Goal: Task Accomplishment & Management: Use online tool/utility

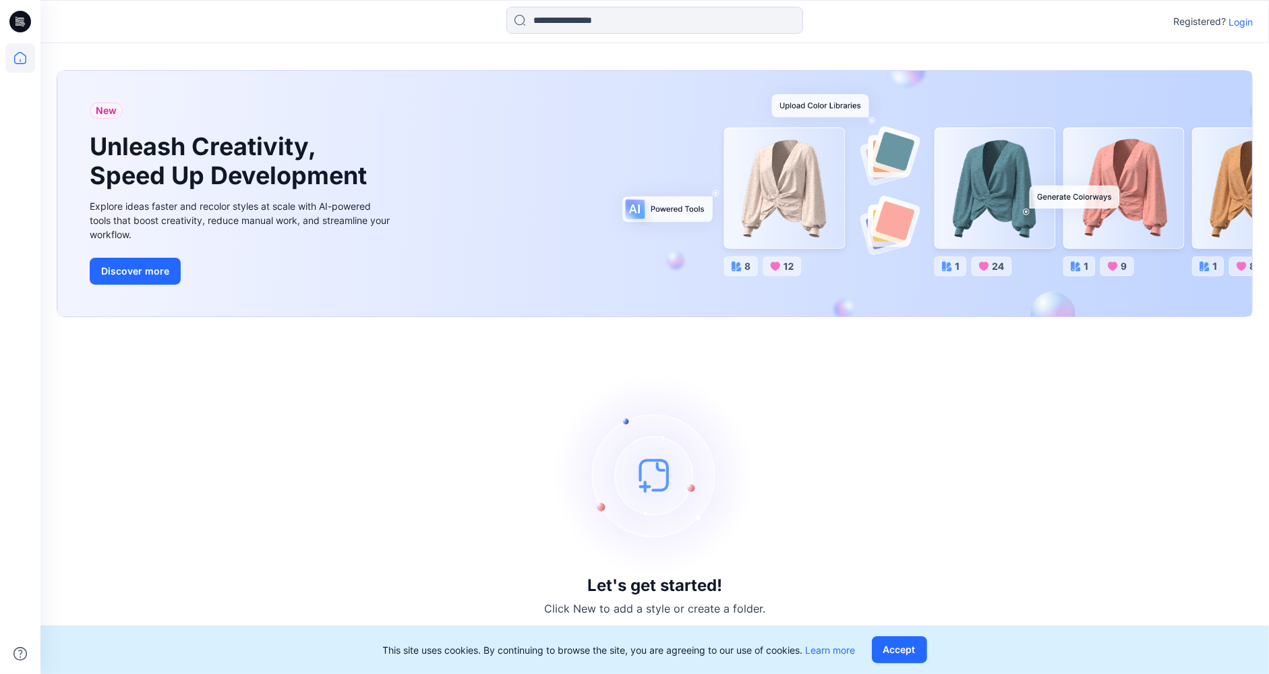
click at [1243, 19] on p "Login" at bounding box center [1241, 22] width 24 height 14
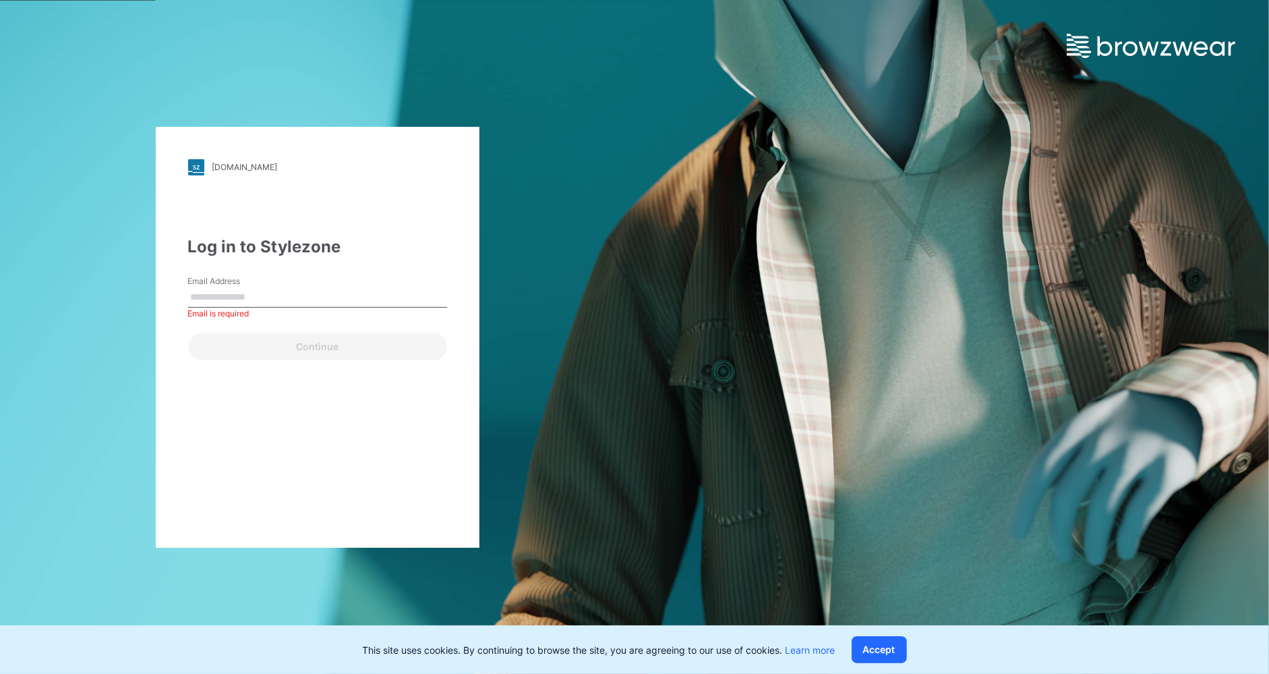
click at [209, 423] on div "[DOMAIN_NAME] Loading... Log in to Stylezone Email Address Email is required Co…" at bounding box center [318, 337] width 324 height 421
click at [204, 288] on input "Email Address" at bounding box center [317, 297] width 259 height 20
type input "**********"
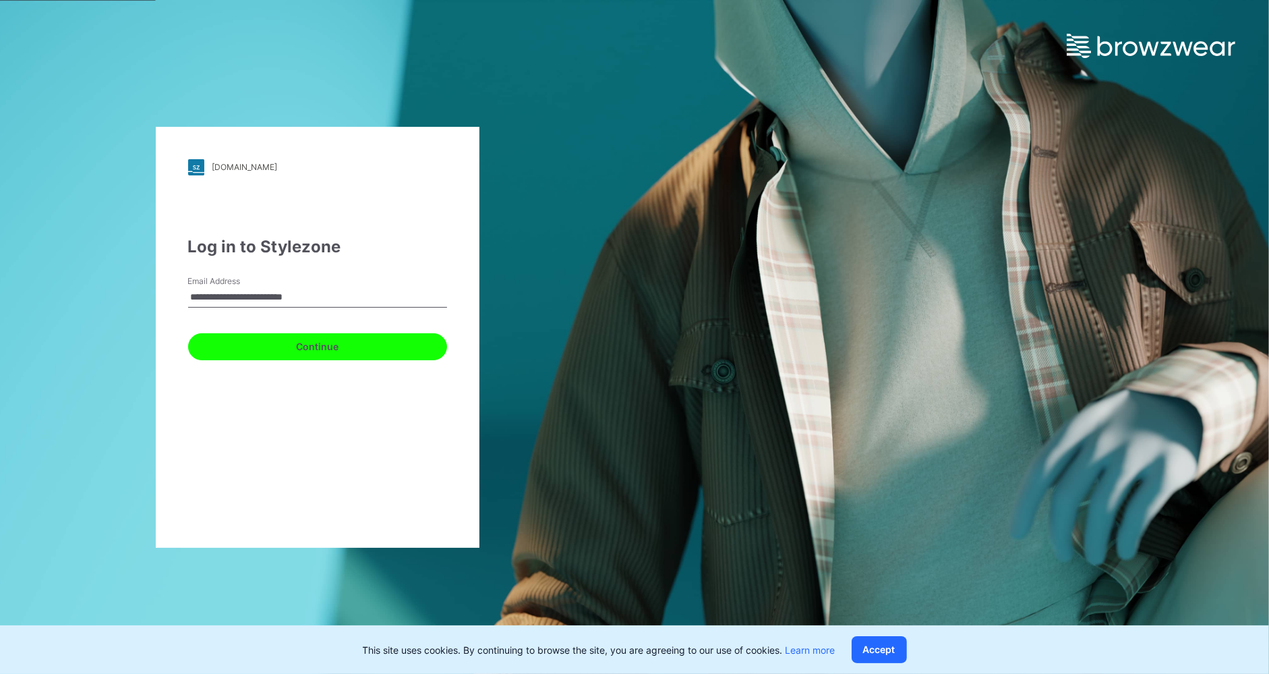
click at [294, 345] on button "Continue" at bounding box center [317, 346] width 259 height 27
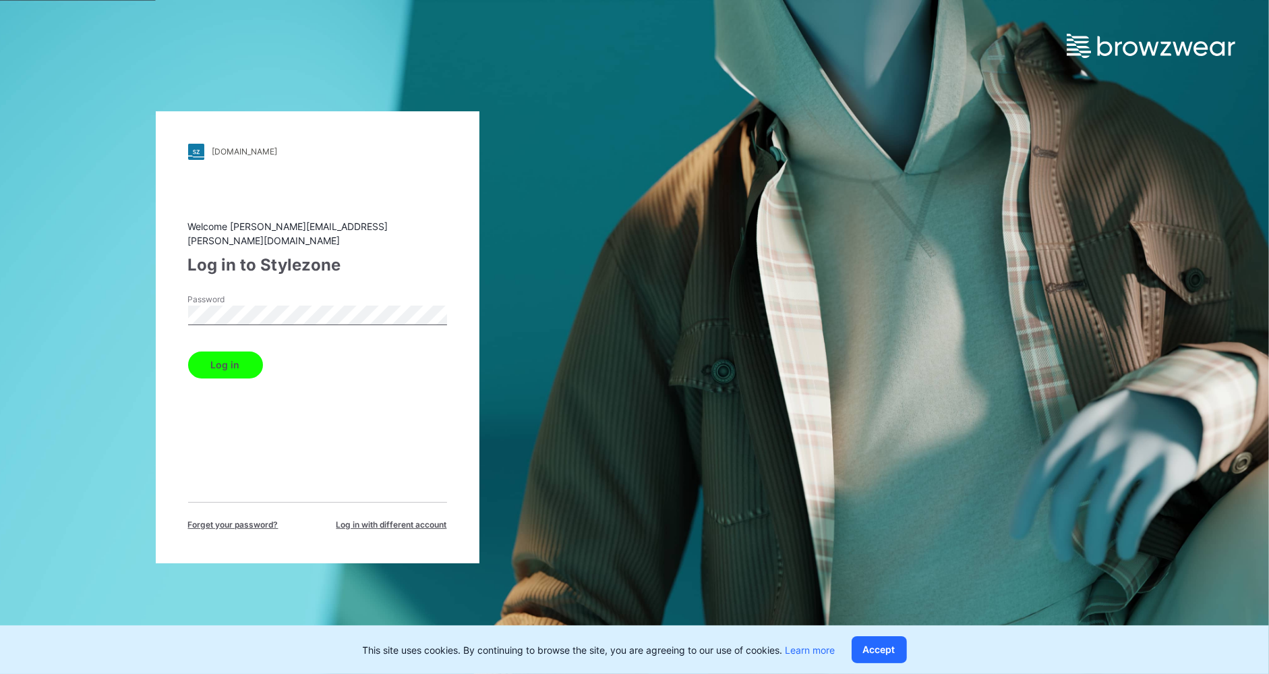
click at [227, 356] on button "Log in" at bounding box center [225, 364] width 75 height 27
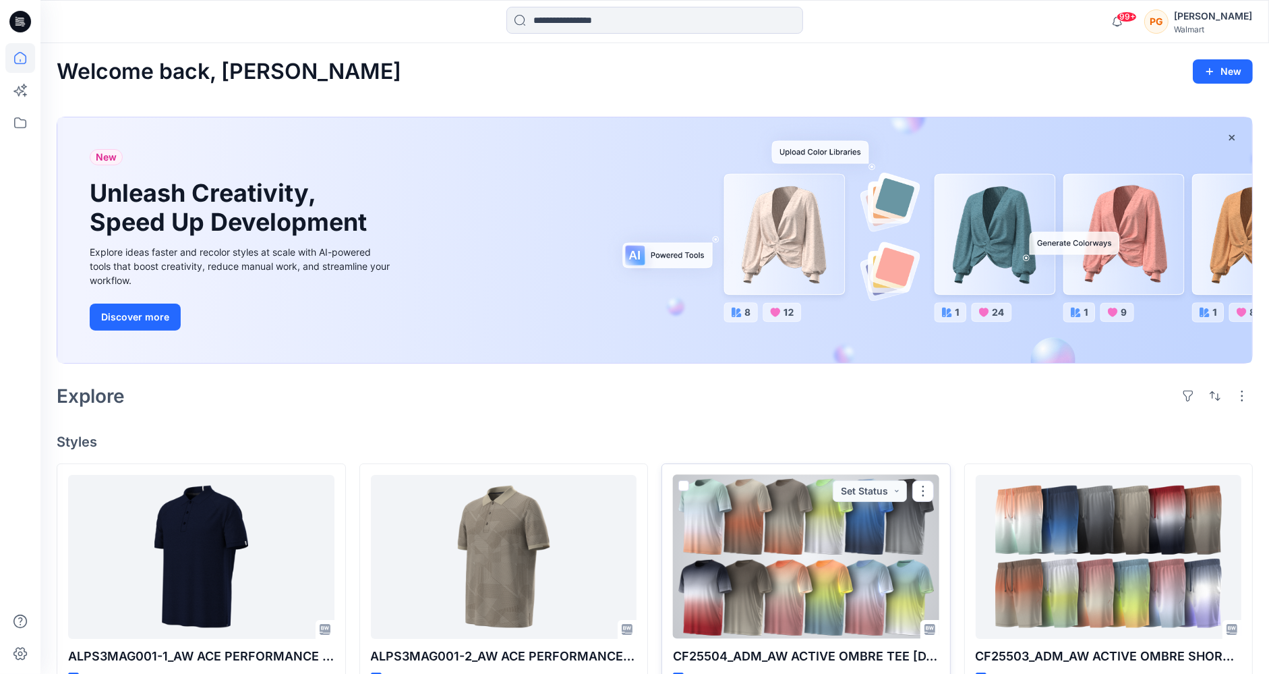
click at [796, 550] on div at bounding box center [806, 557] width 266 height 164
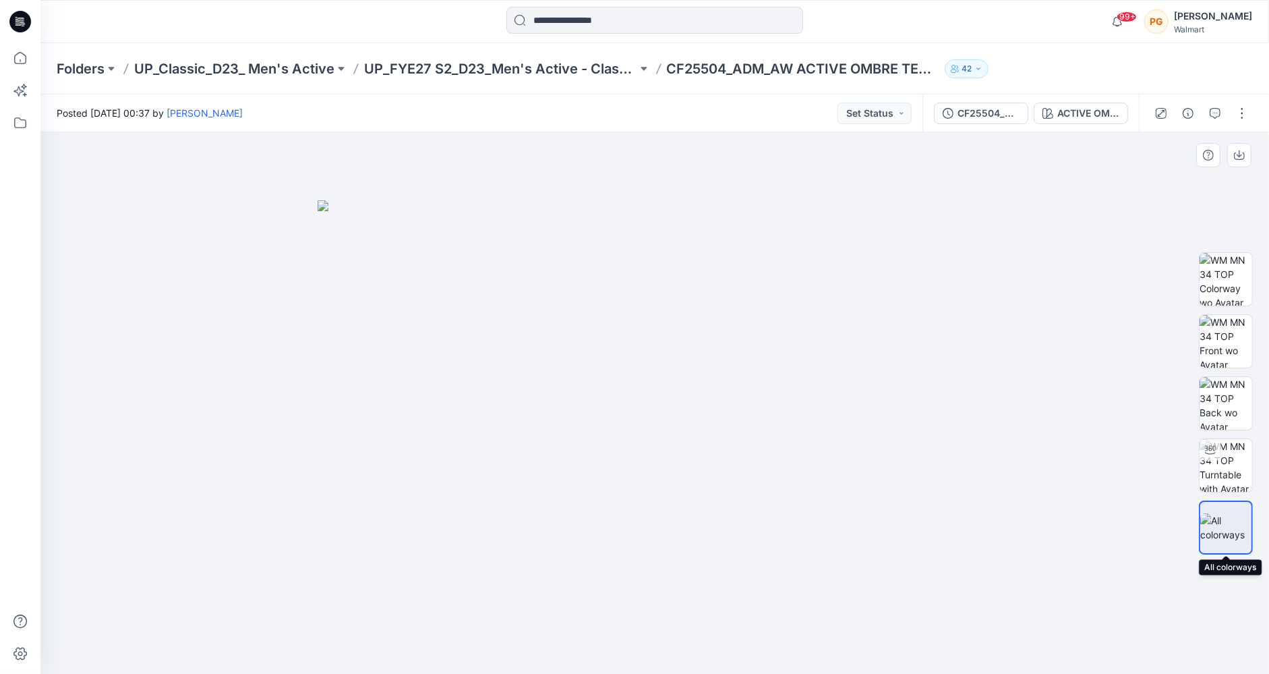
click at [1221, 523] on img at bounding box center [1225, 527] width 51 height 28
click at [1074, 115] on div "ACTIVE OMBRE PRINT-OPT 1" at bounding box center [1088, 113] width 62 height 15
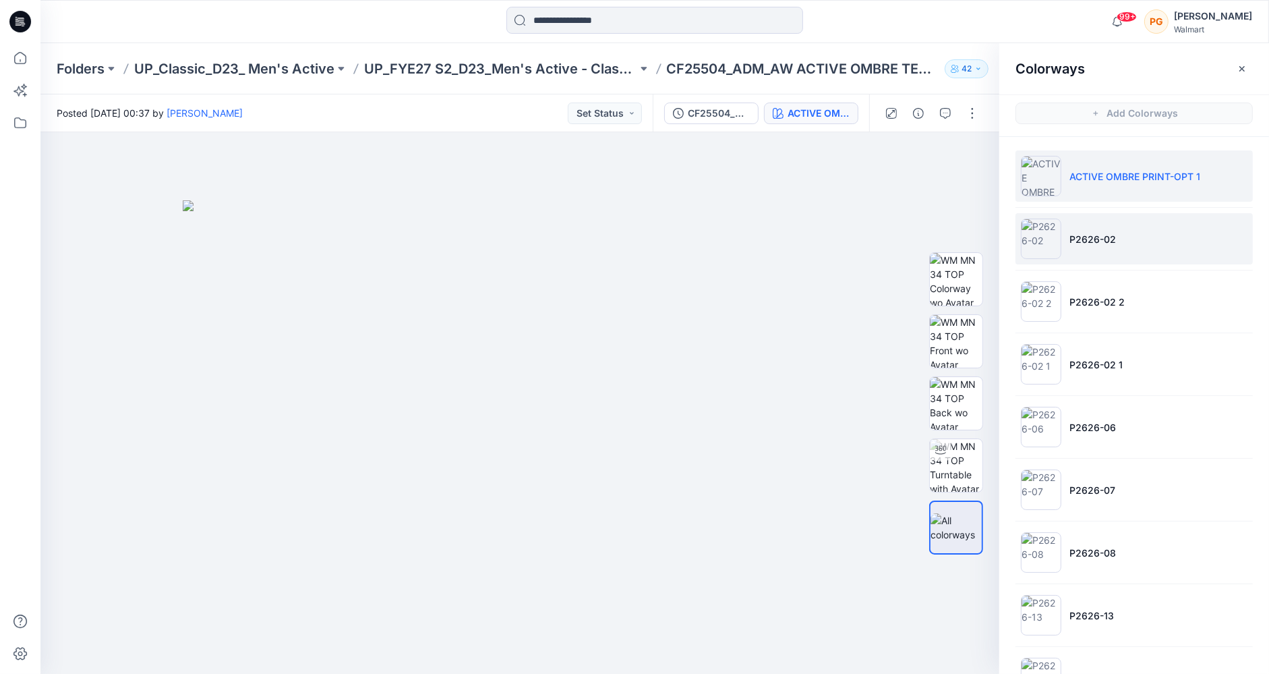
click at [1123, 234] on li "P2626-02" at bounding box center [1134, 238] width 237 height 51
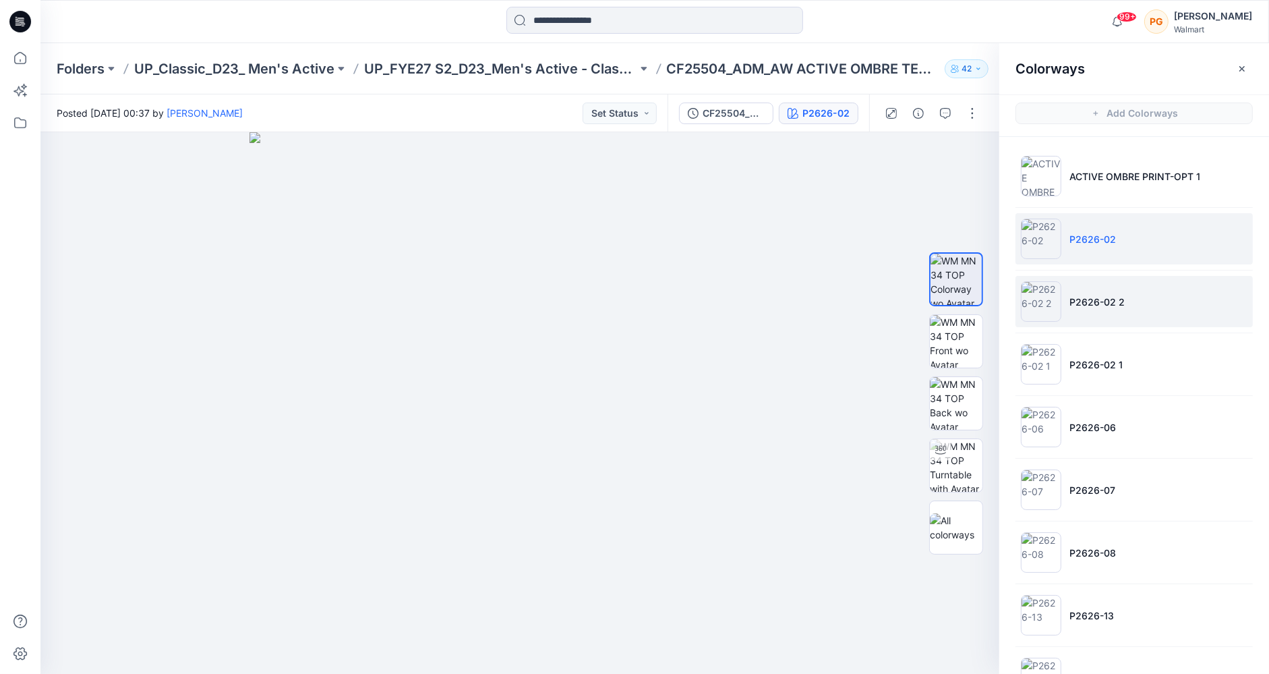
click at [1113, 305] on p "P2626-02 2" at bounding box center [1096, 302] width 55 height 14
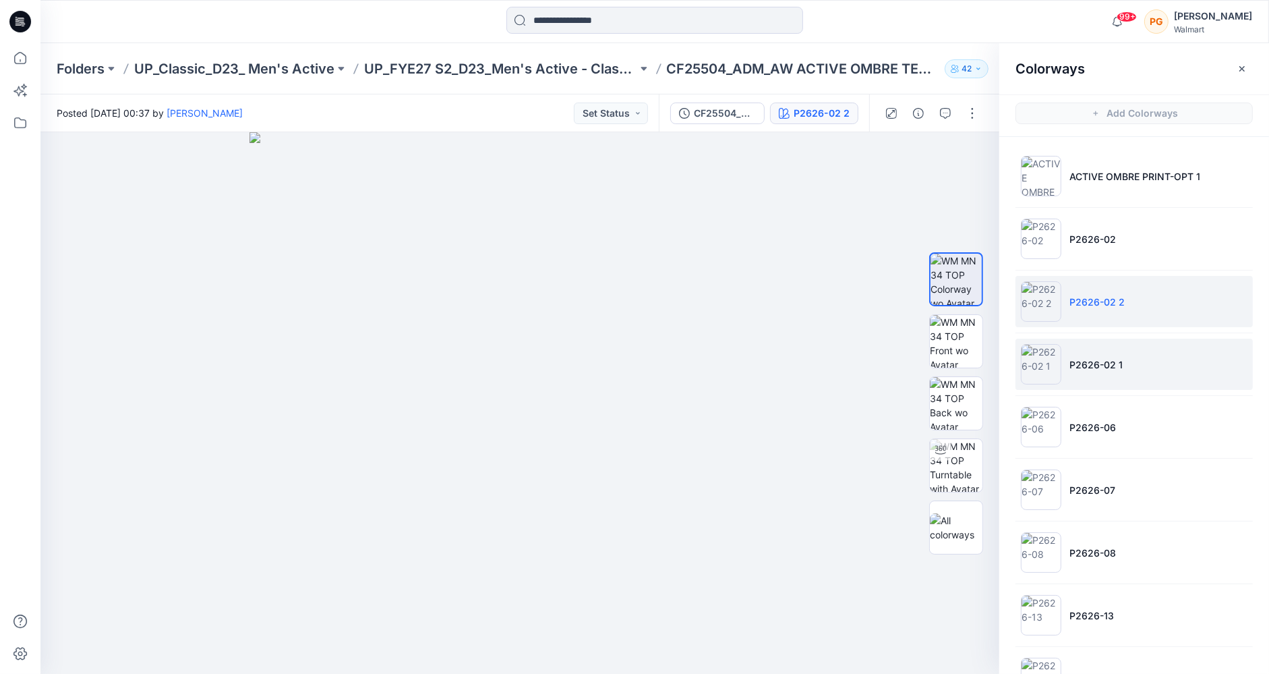
click at [1102, 363] on p "P2626-02 1" at bounding box center [1095, 364] width 53 height 14
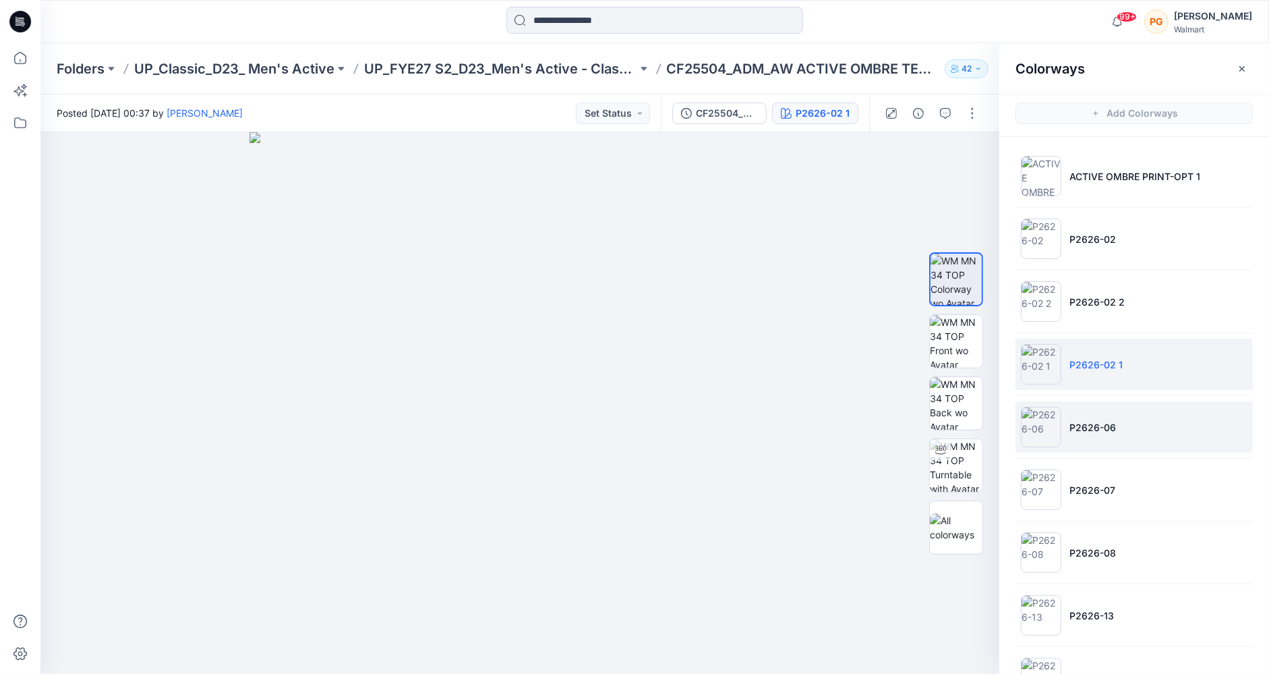
click at [1098, 423] on p "P2626-06" at bounding box center [1092, 427] width 47 height 14
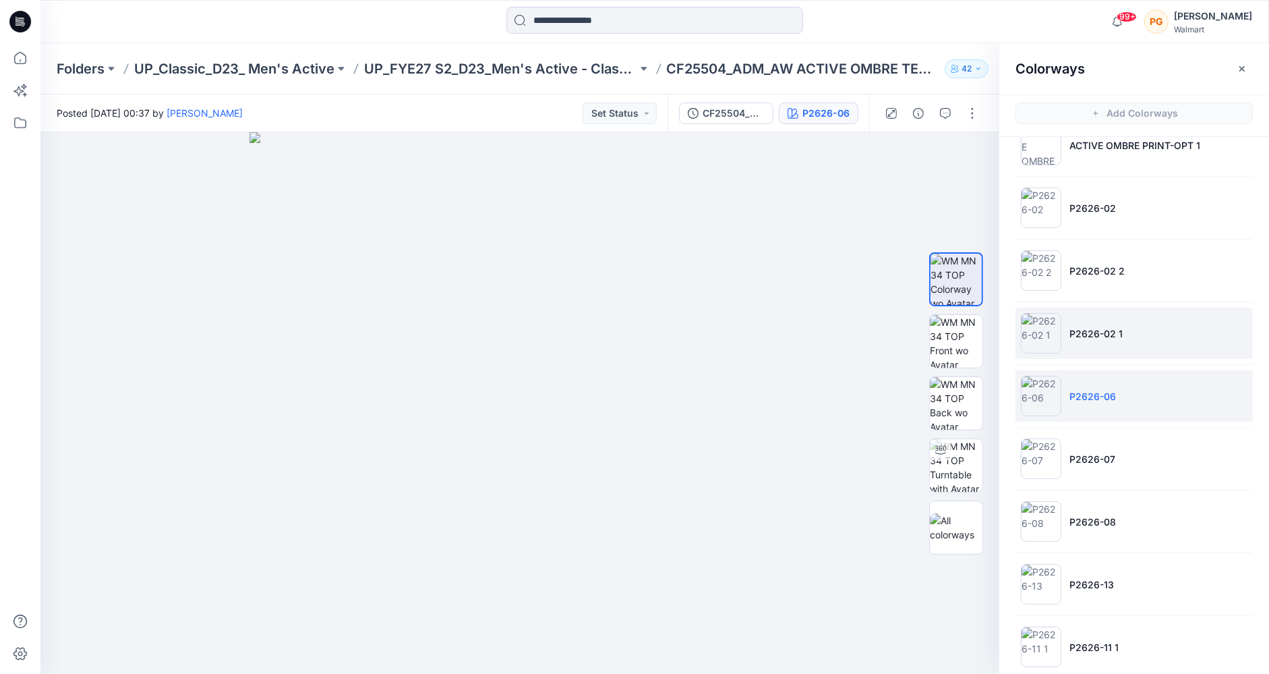
scroll to position [42, 0]
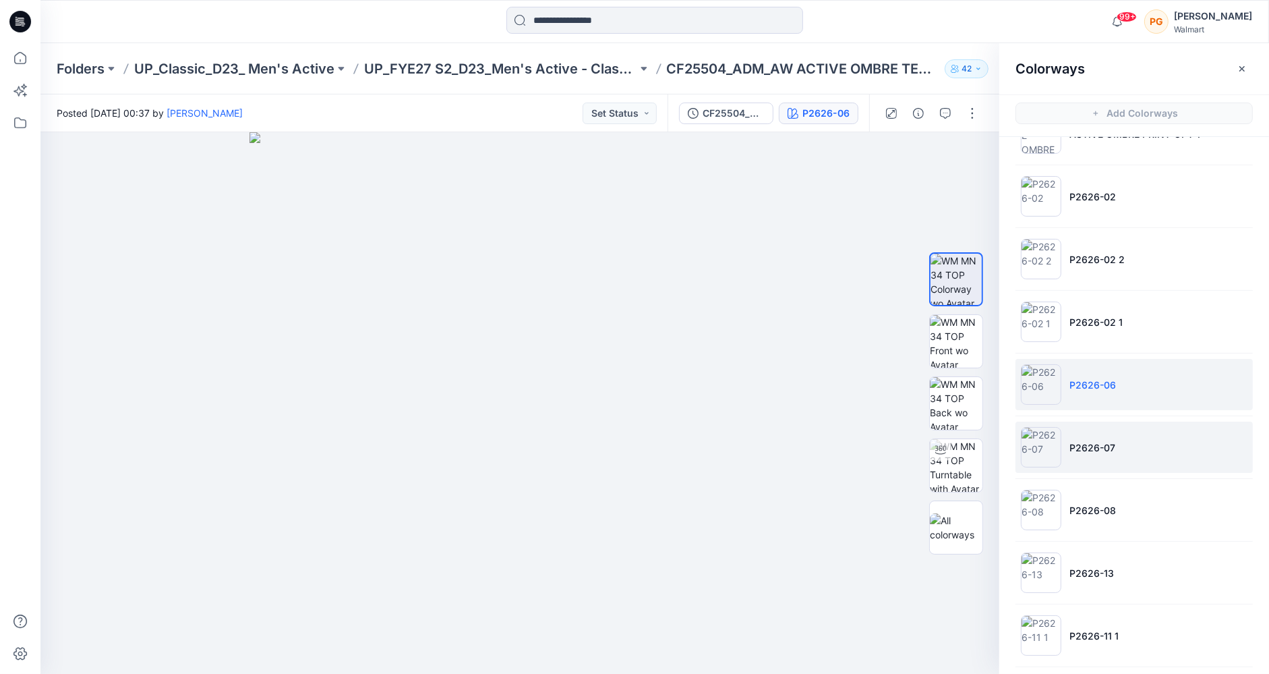
click at [1106, 444] on p "P2626-07" at bounding box center [1092, 447] width 46 height 14
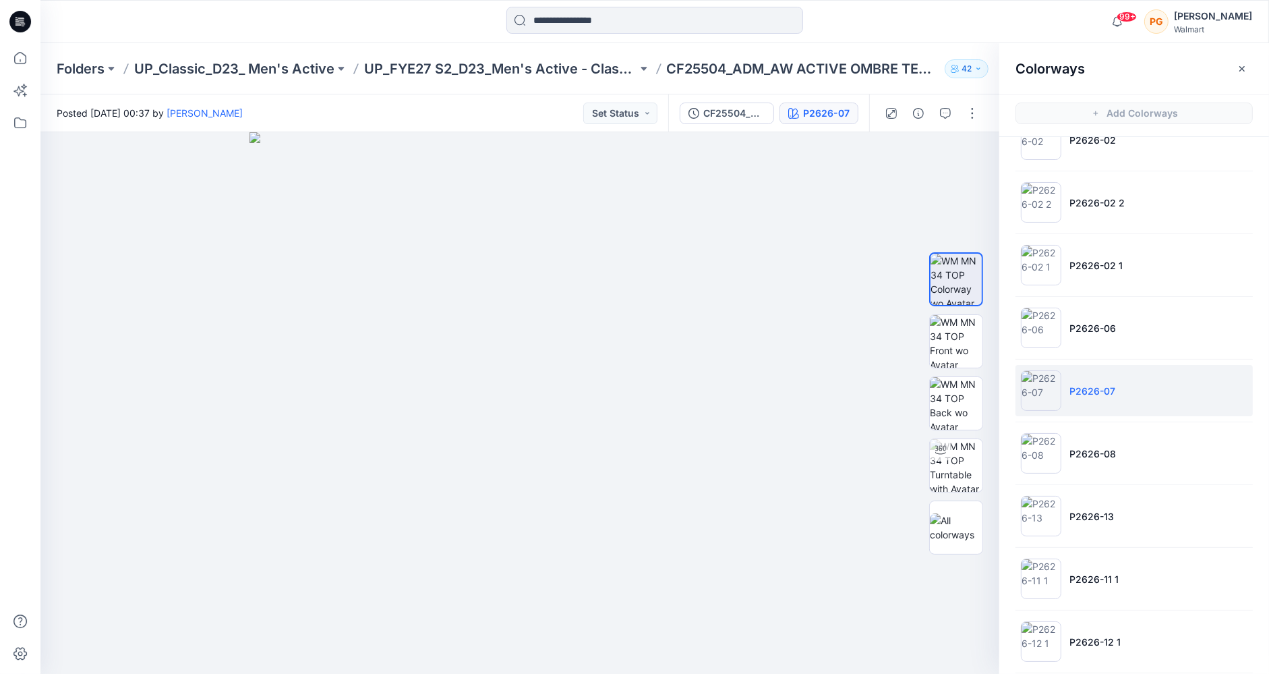
scroll to position [117, 0]
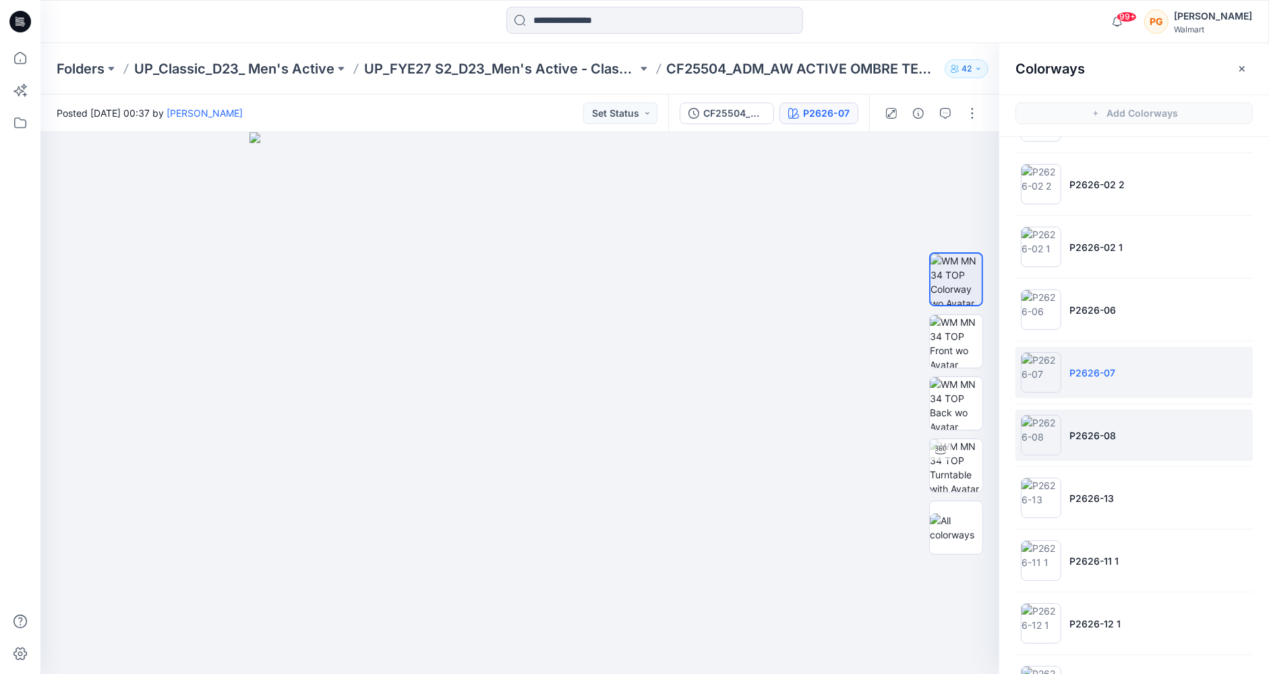
click at [1105, 430] on p "P2626-08" at bounding box center [1092, 435] width 47 height 14
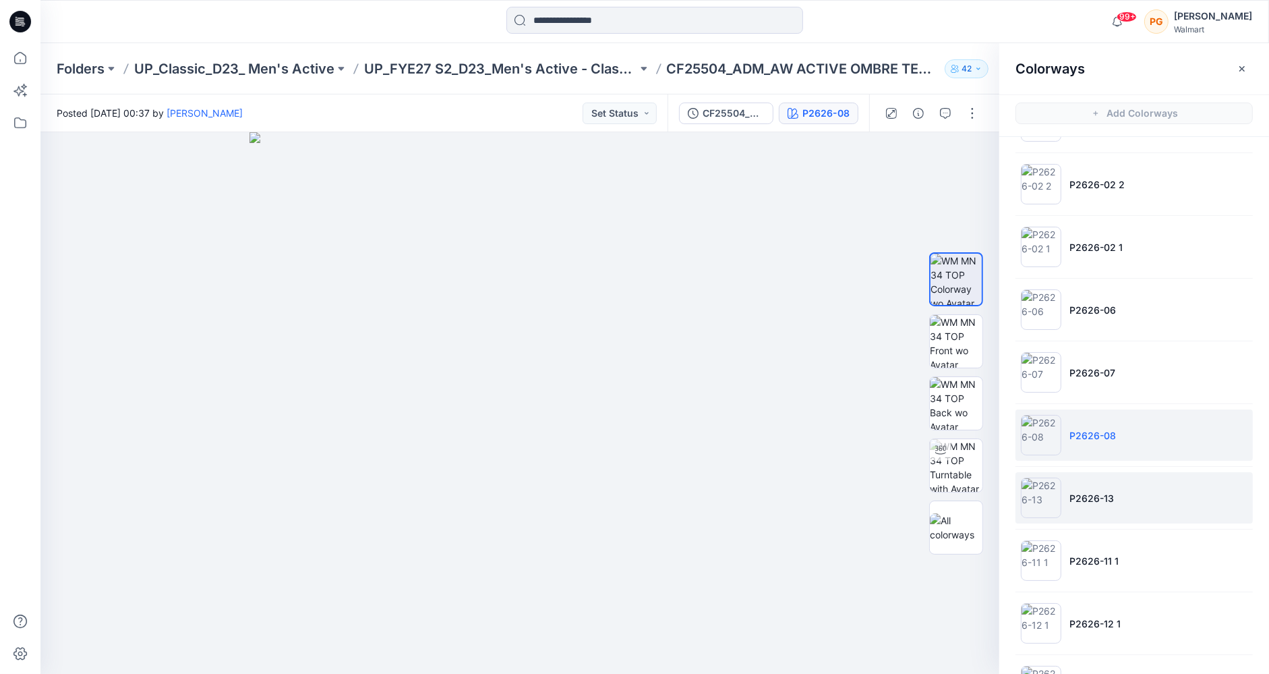
click at [1103, 491] on p "P2626-13" at bounding box center [1091, 498] width 45 height 14
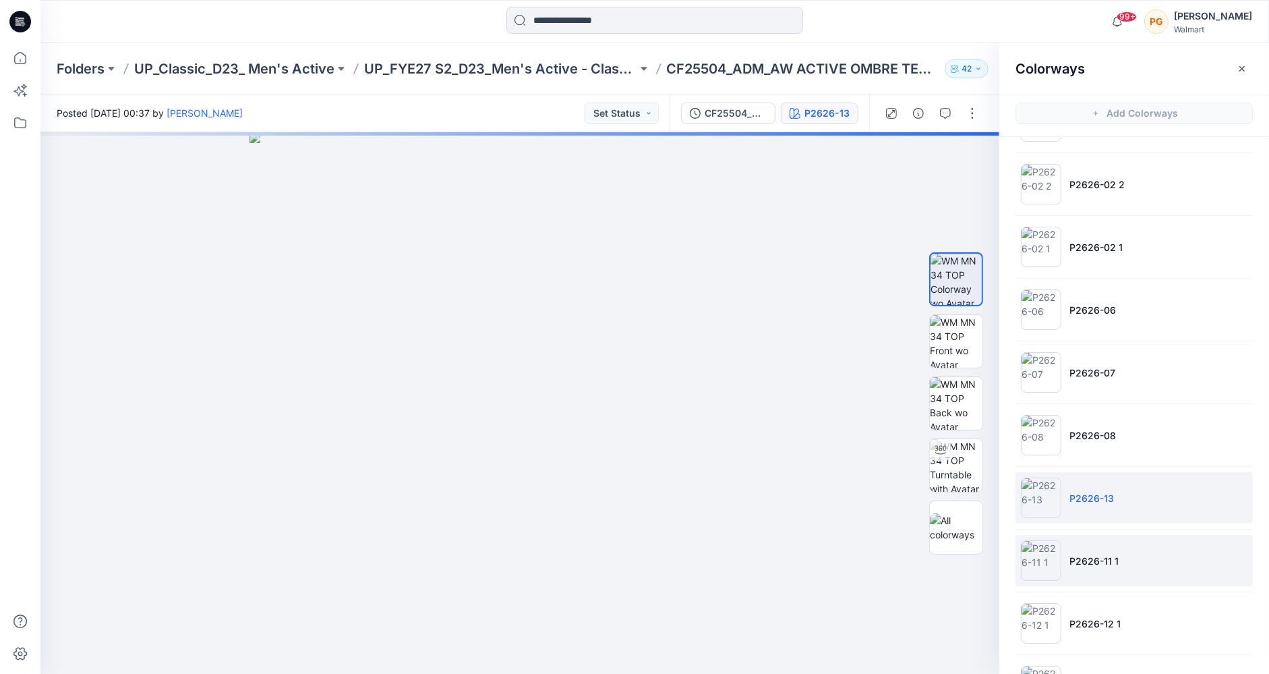
click at [1097, 558] on p "P2626-11 1" at bounding box center [1093, 561] width 49 height 14
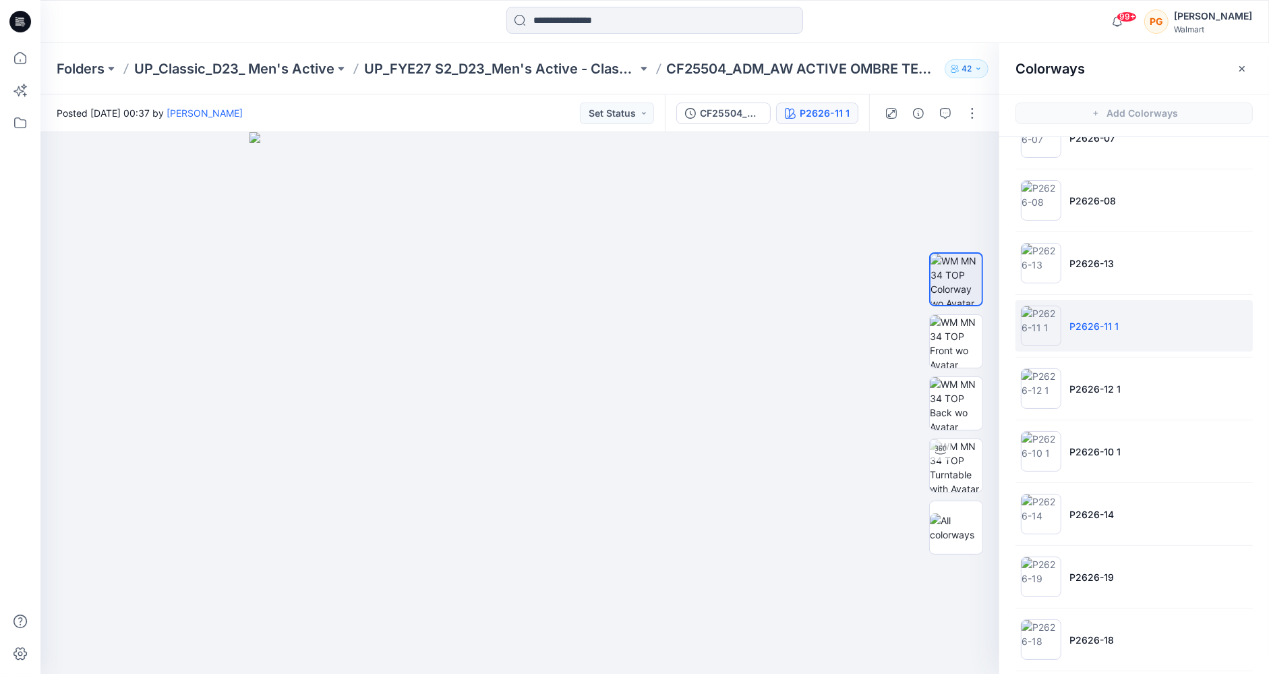
scroll to position [348, 0]
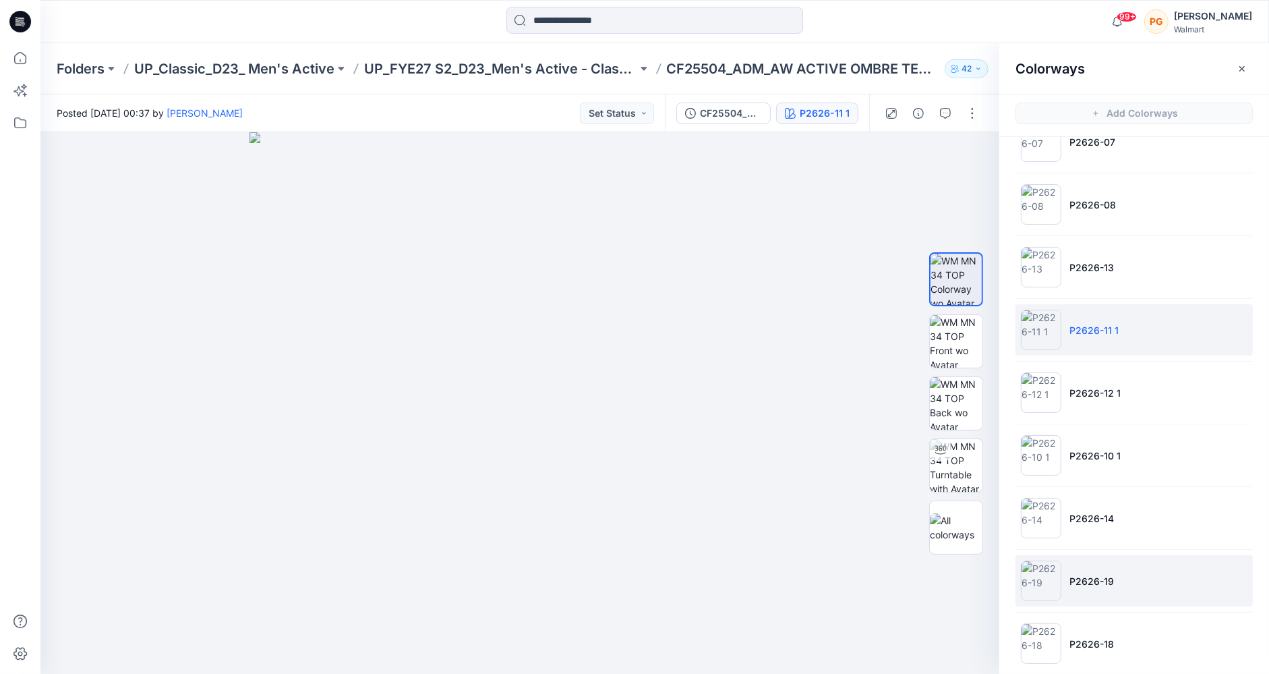
click at [1091, 583] on li "P2626-19" at bounding box center [1134, 580] width 237 height 51
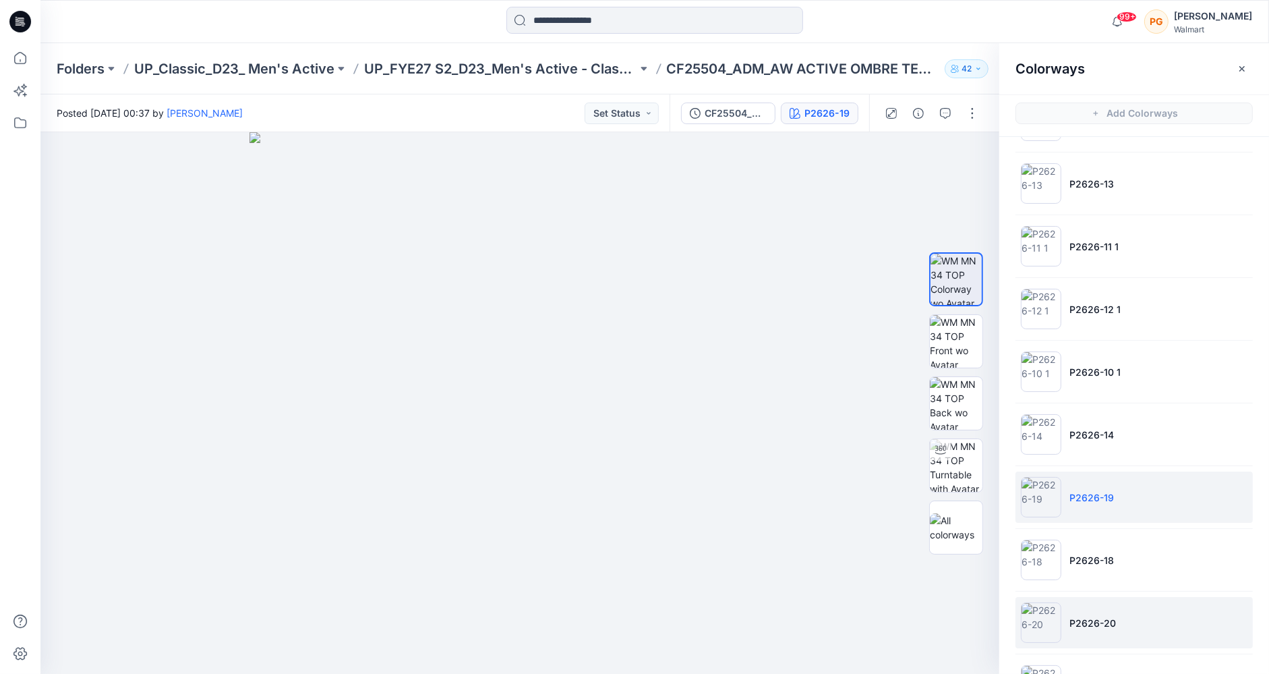
scroll to position [448, 0]
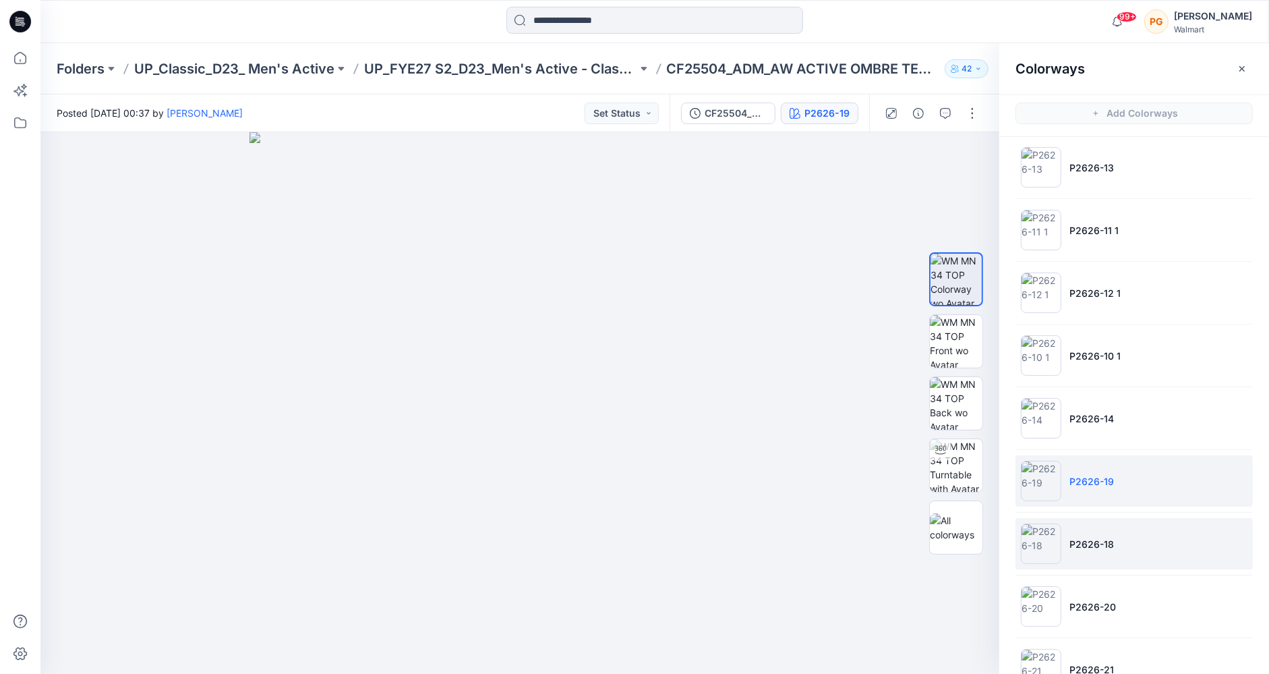
click at [1089, 549] on li "P2626-18" at bounding box center [1134, 543] width 237 height 51
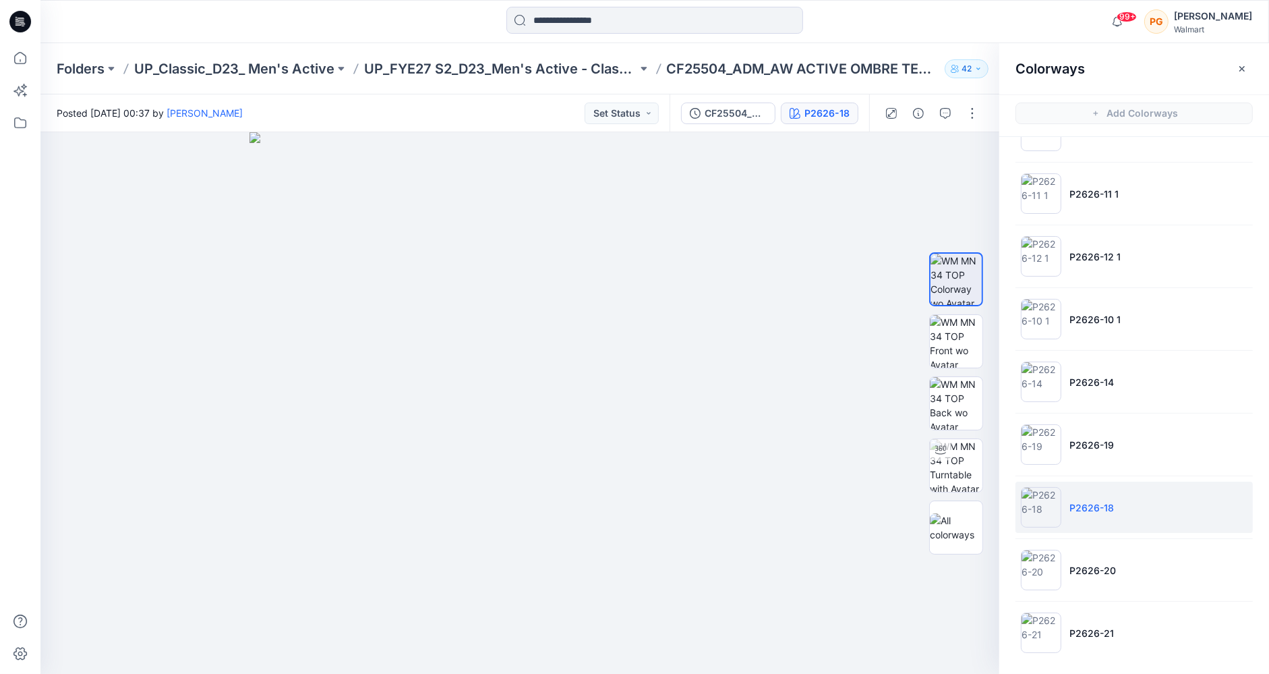
scroll to position [3, 0]
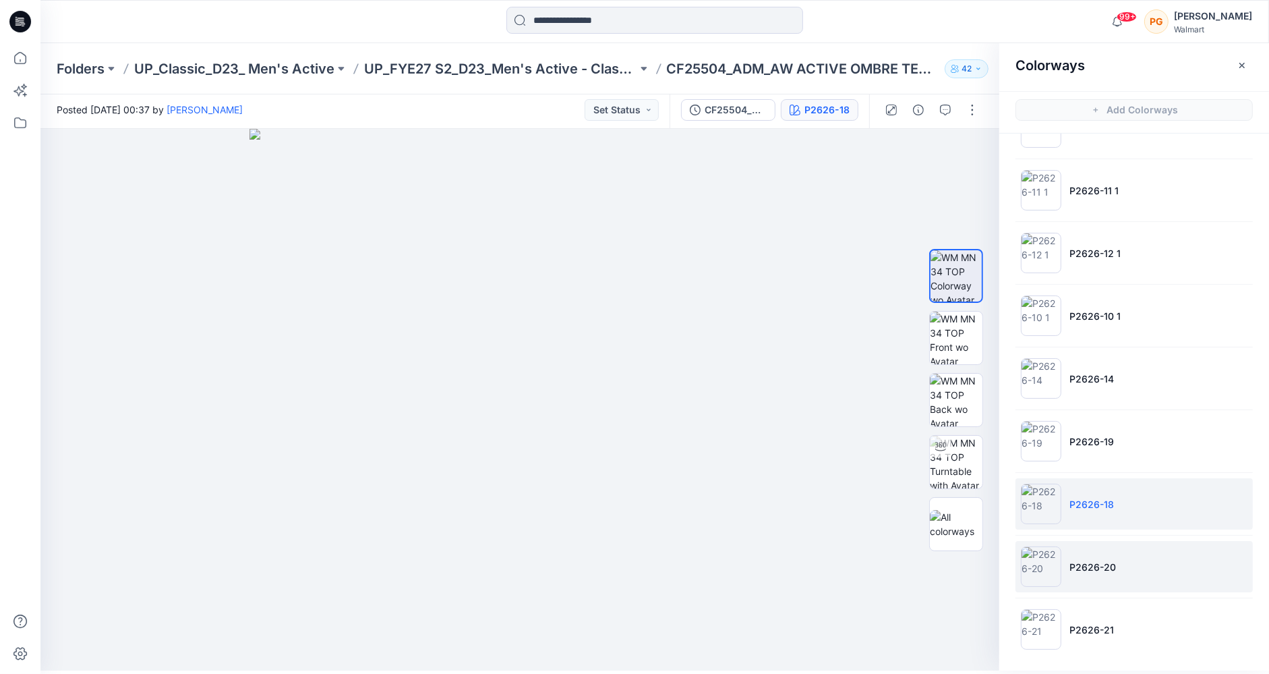
click at [1083, 560] on p "P2626-20" at bounding box center [1092, 567] width 47 height 14
click at [1088, 500] on p "P2626-18" at bounding box center [1091, 504] width 45 height 14
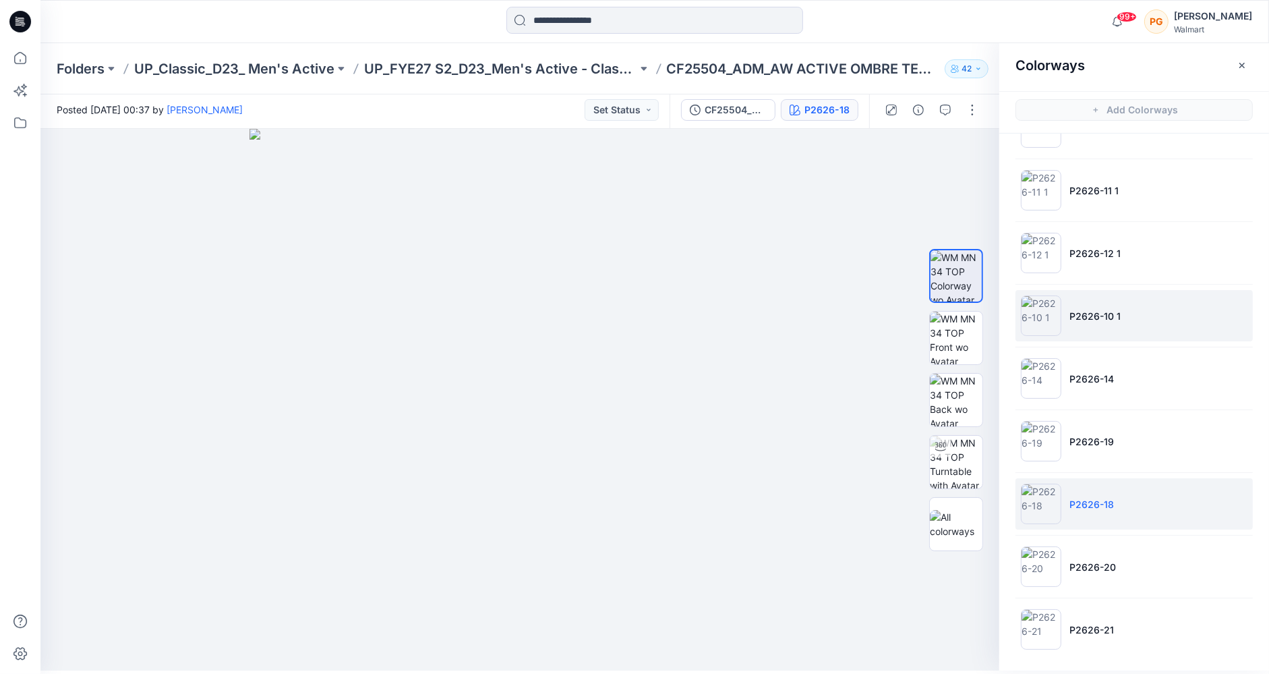
click at [1067, 317] on li "P2626-10 1" at bounding box center [1134, 315] width 237 height 51
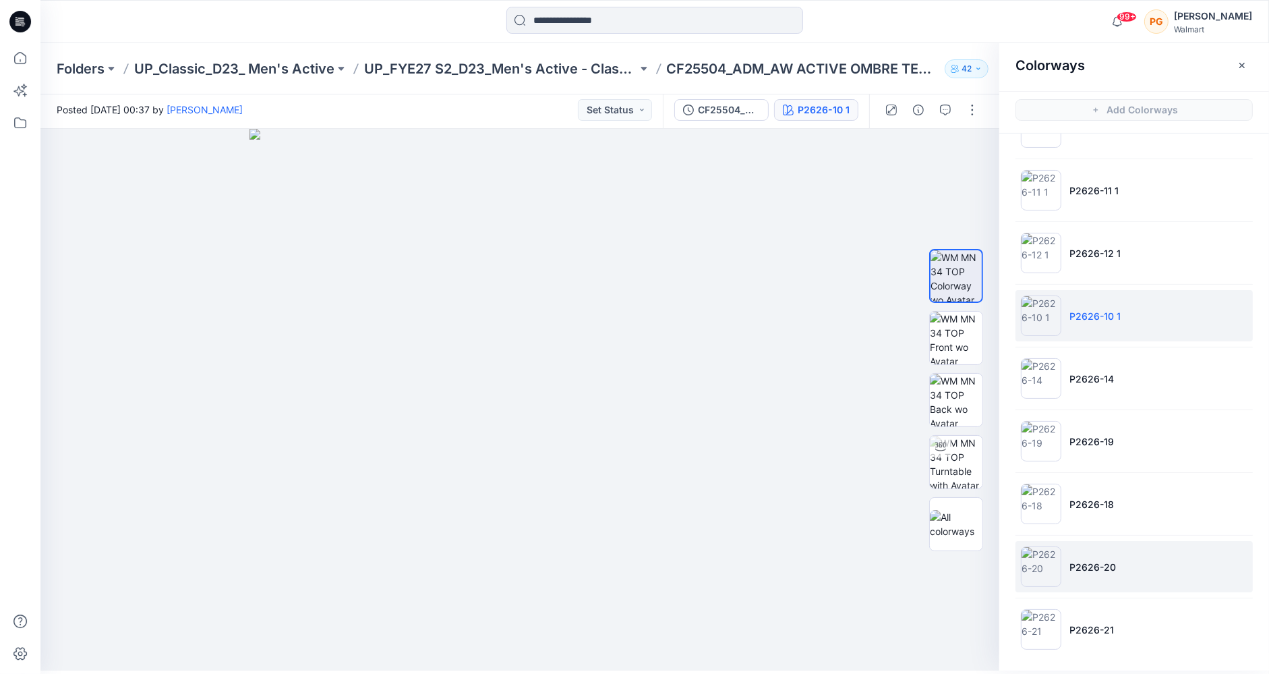
click at [1073, 562] on p "P2626-20" at bounding box center [1092, 567] width 47 height 14
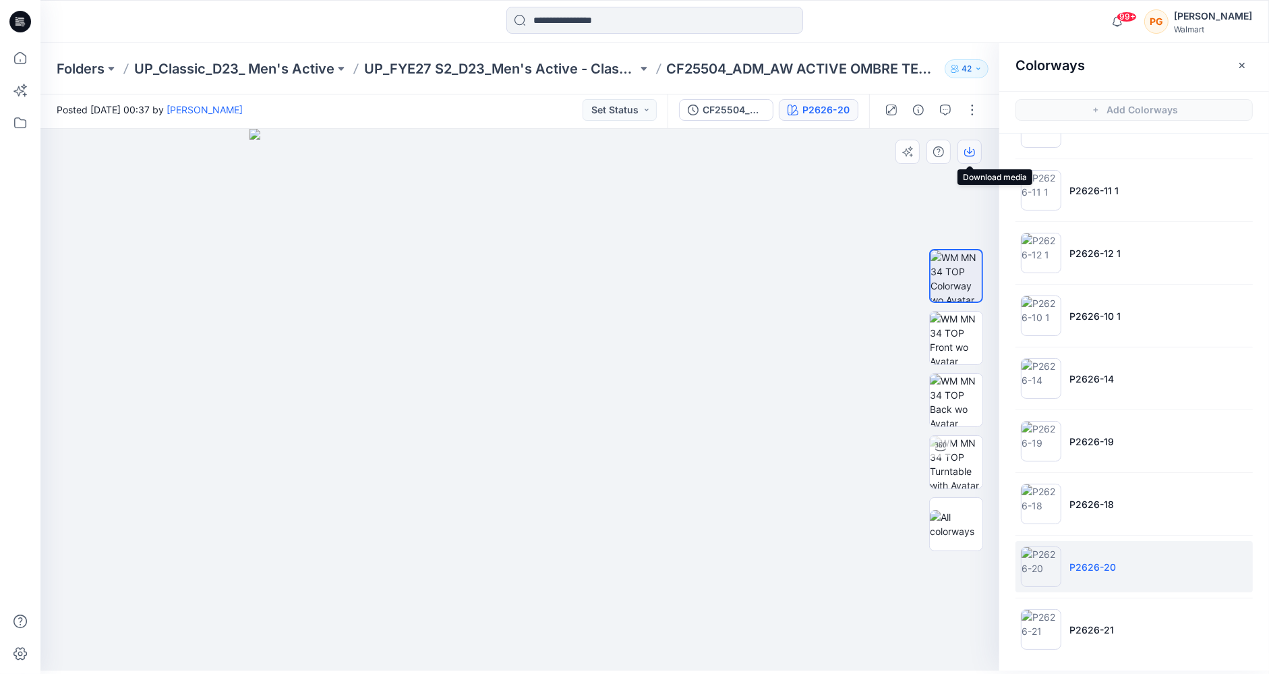
click at [968, 151] on icon "button" at bounding box center [969, 151] width 11 height 11
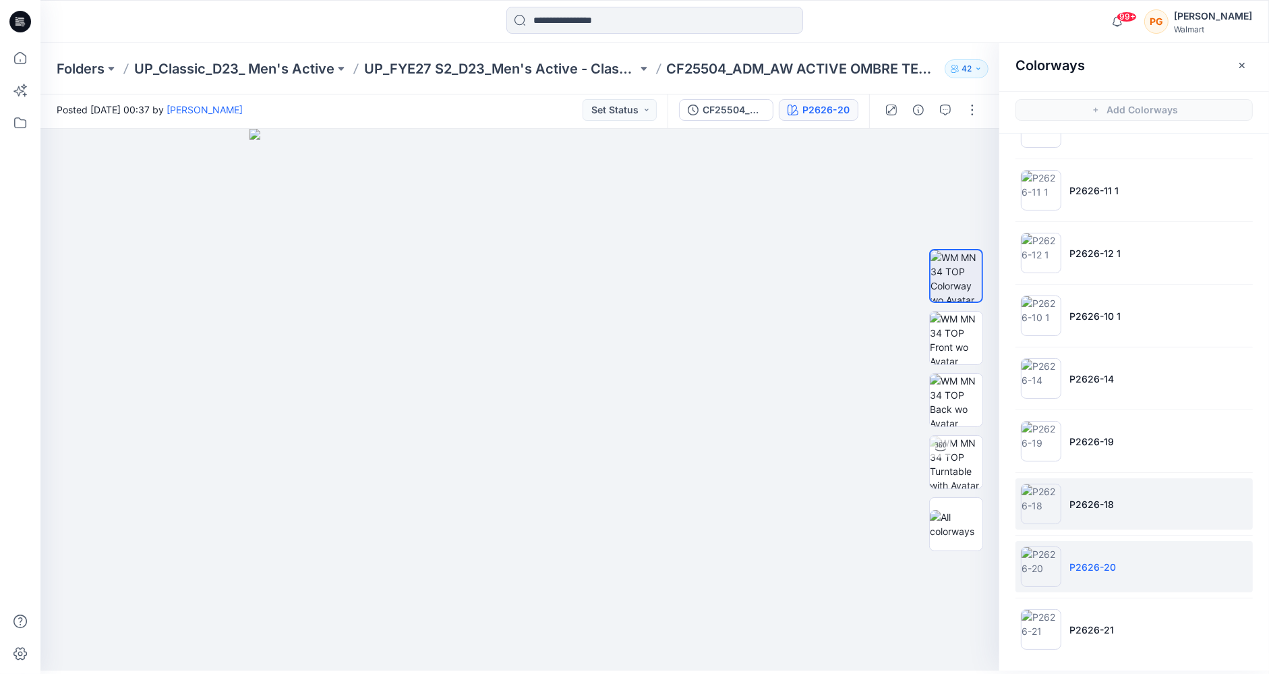
click at [1078, 497] on p "P2626-18" at bounding box center [1091, 504] width 45 height 14
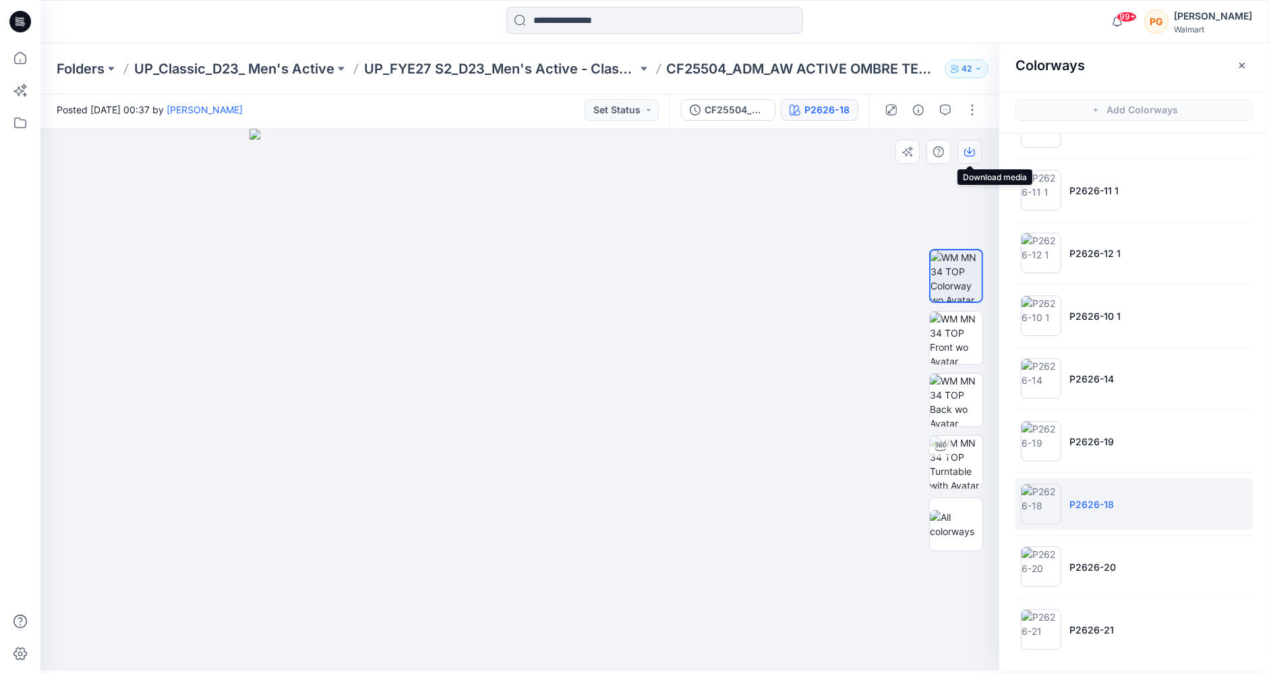
click at [972, 151] on icon "button" at bounding box center [969, 151] width 11 height 11
click at [1088, 375] on p "P2626-14" at bounding box center [1091, 379] width 45 height 14
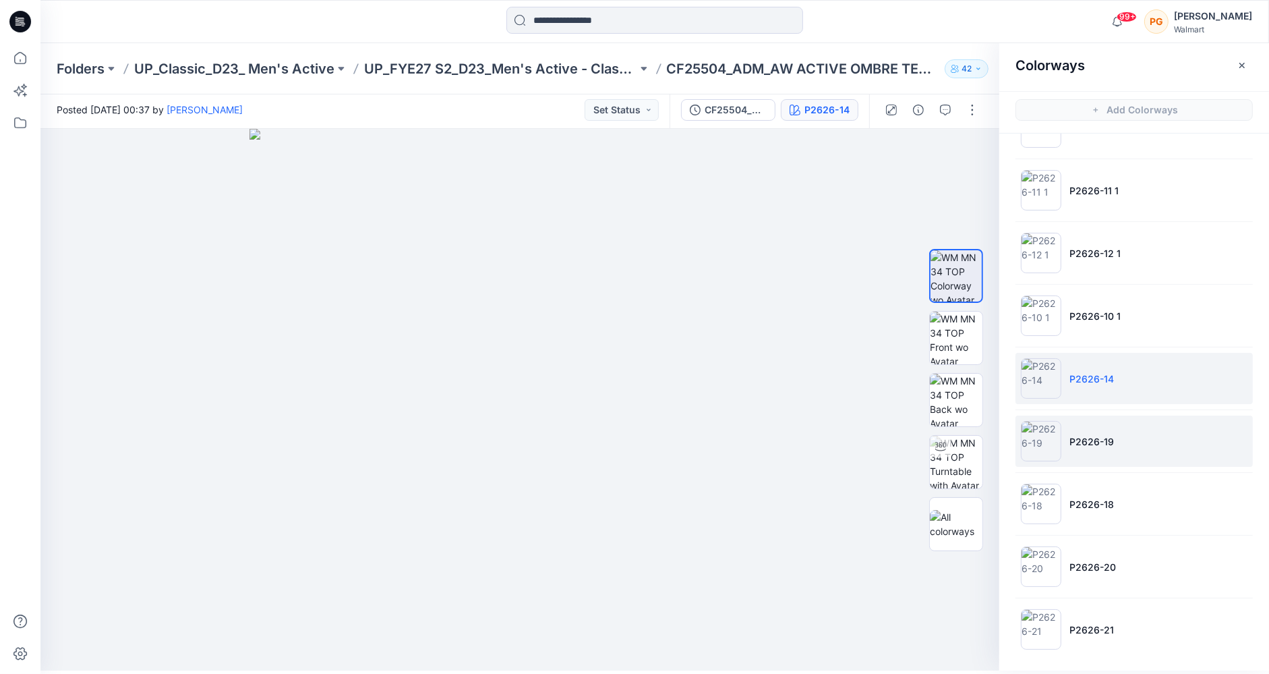
click at [1083, 435] on p "P2626-19" at bounding box center [1091, 441] width 45 height 14
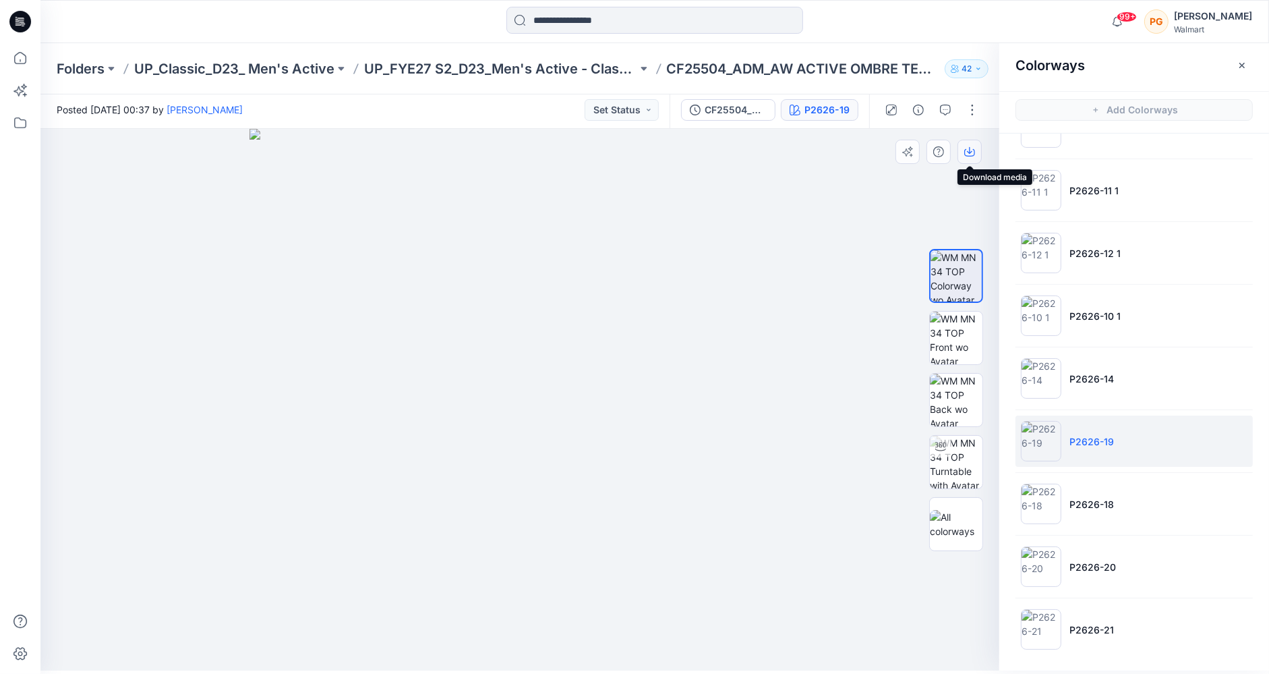
click at [970, 150] on icon "button" at bounding box center [969, 151] width 11 height 11
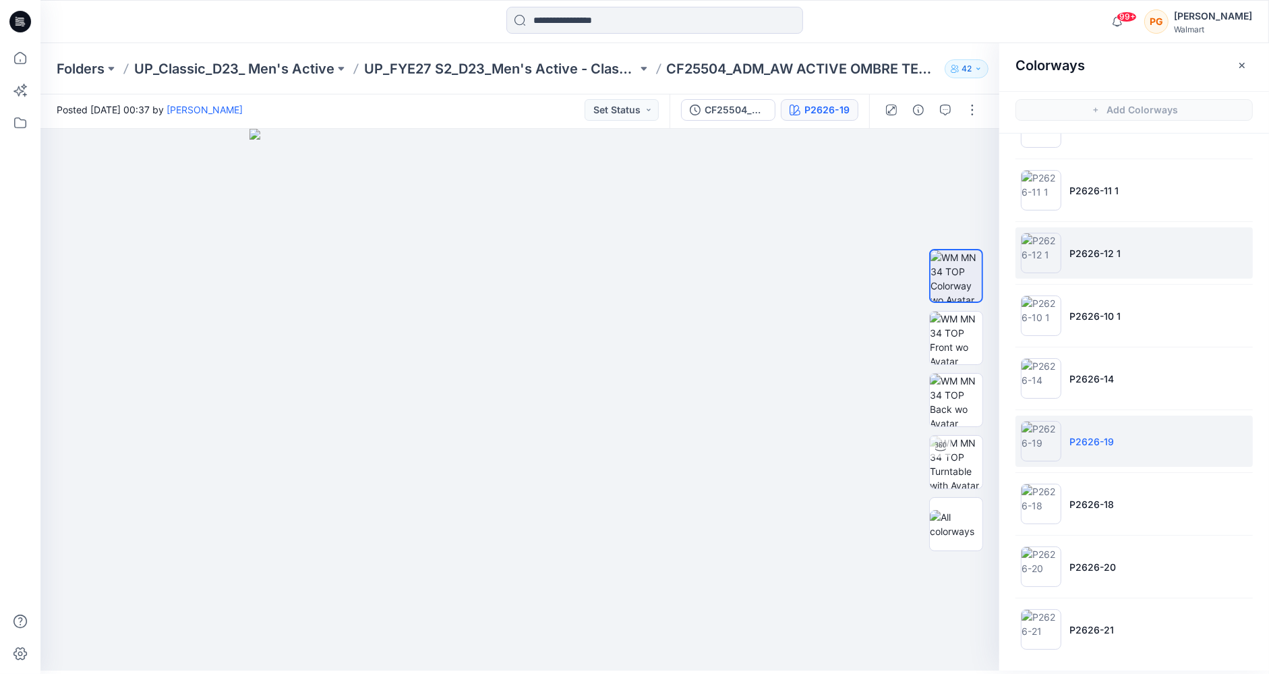
click at [1087, 252] on p "P2626-12 1" at bounding box center [1094, 253] width 51 height 14
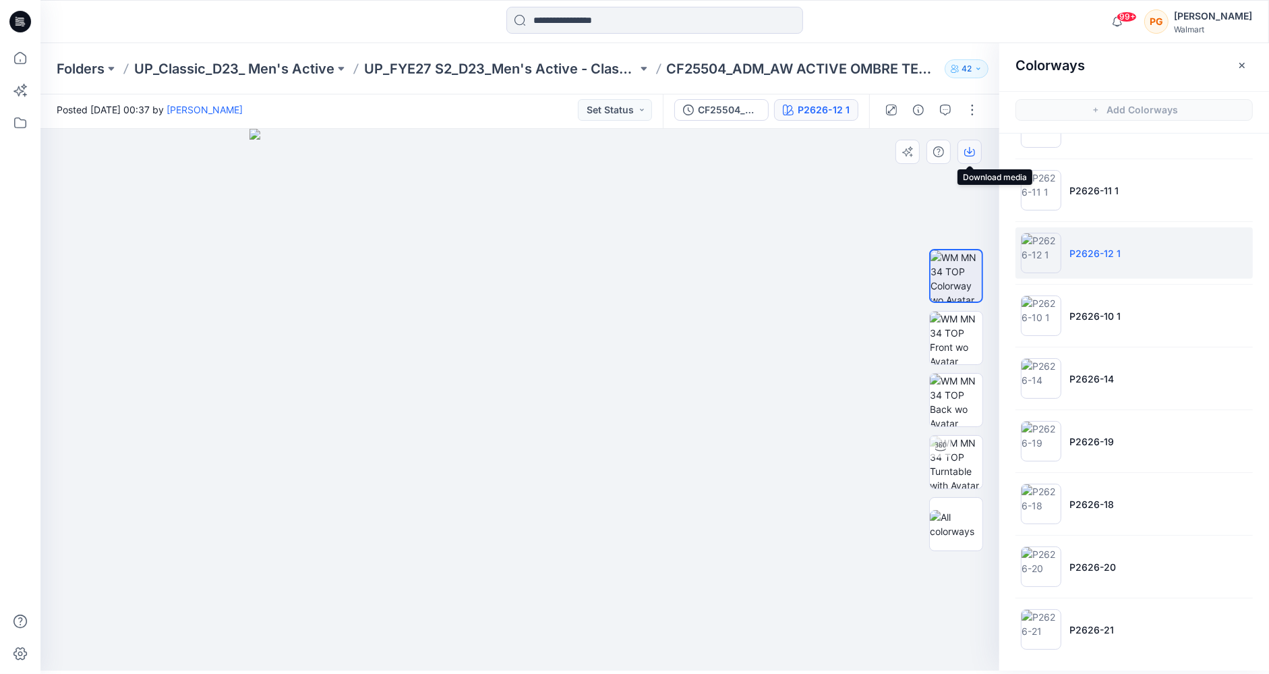
click at [966, 151] on icon "button" at bounding box center [969, 151] width 11 height 11
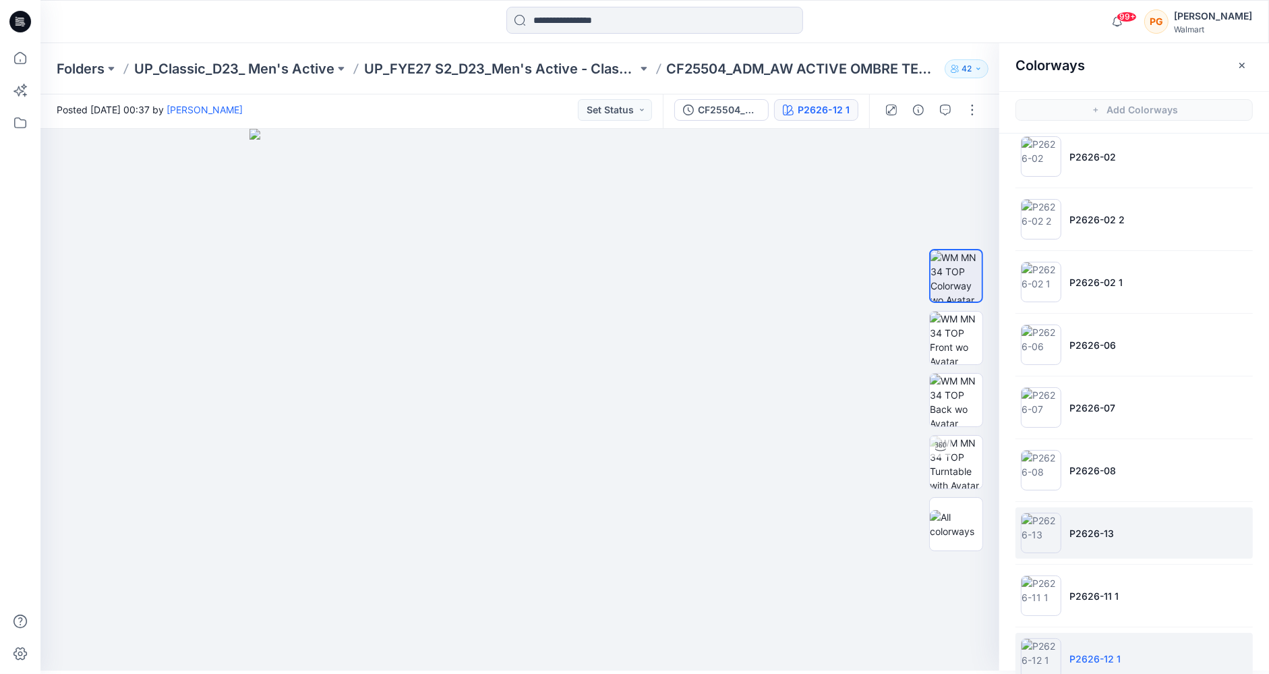
scroll to position [0, 0]
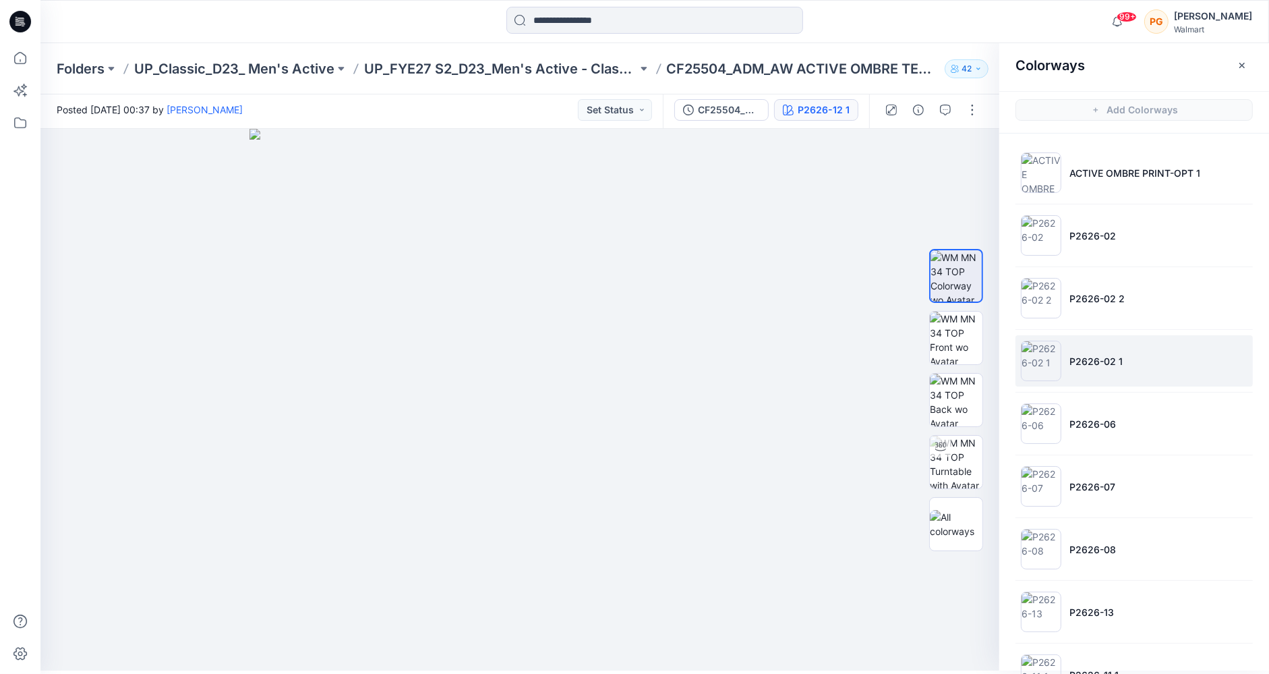
click at [1075, 355] on p "P2626-02 1" at bounding box center [1095, 361] width 53 height 14
click at [1078, 167] on p "ACTIVE OMBRE PRINT-OPT 1" at bounding box center [1134, 173] width 131 height 14
click at [1073, 360] on p "P2626-02 1" at bounding box center [1095, 361] width 53 height 14
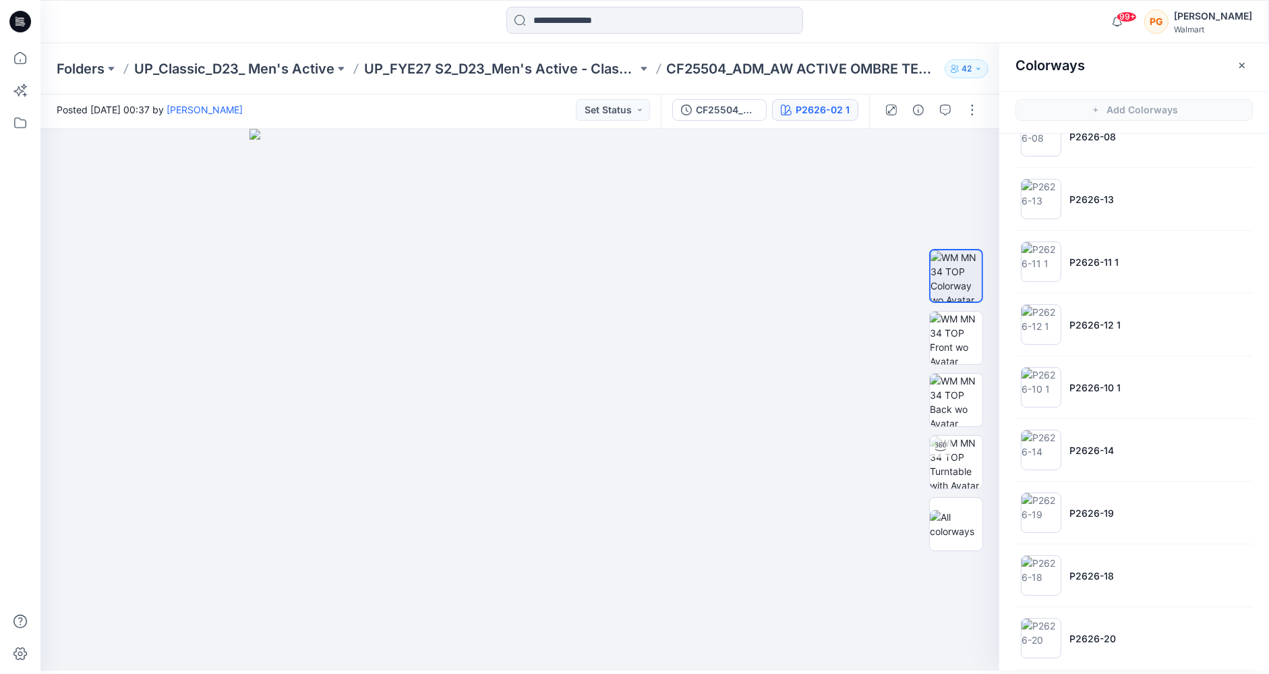
scroll to position [484, 0]
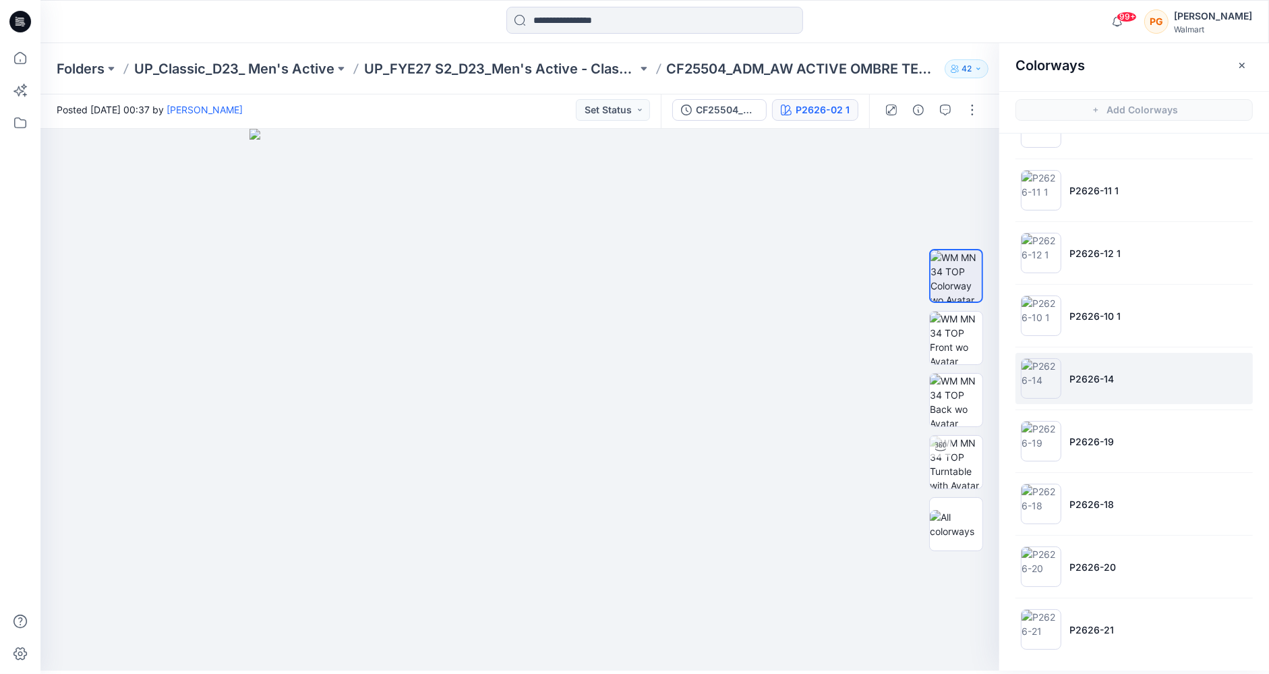
click at [1086, 384] on li "P2626-14" at bounding box center [1134, 378] width 237 height 51
click at [972, 149] on icon "button" at bounding box center [969, 151] width 11 height 11
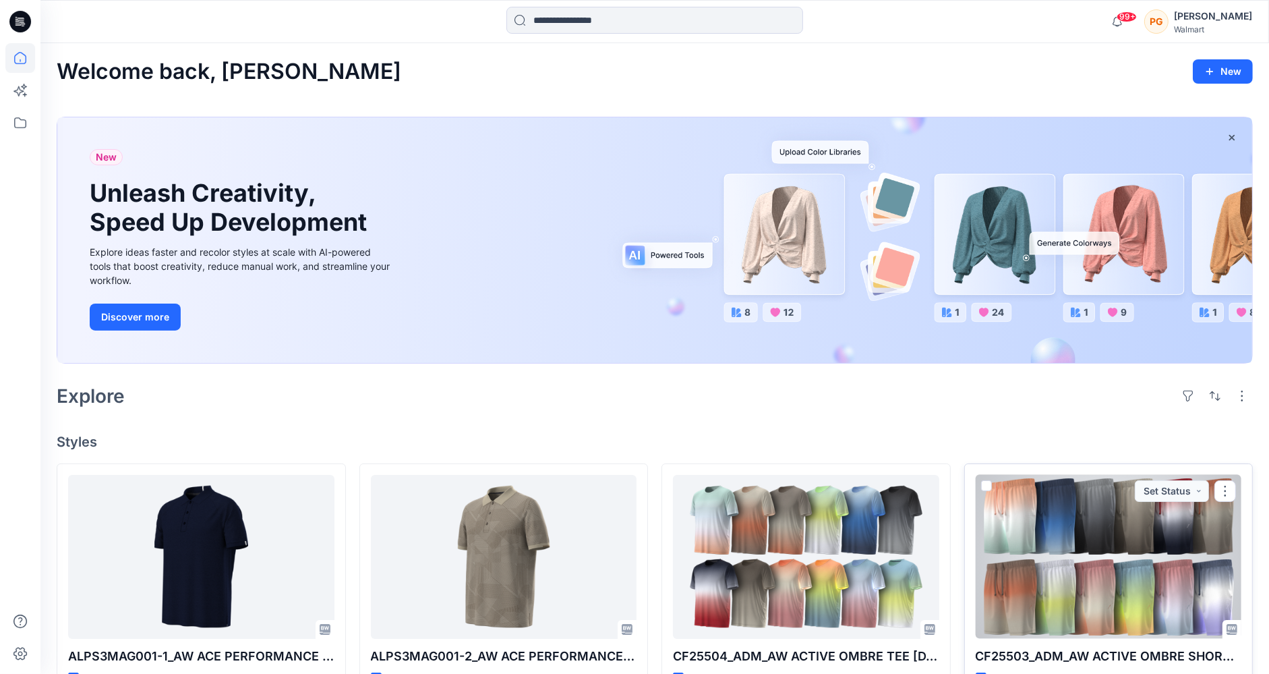
click at [1080, 539] on div at bounding box center [1109, 557] width 266 height 164
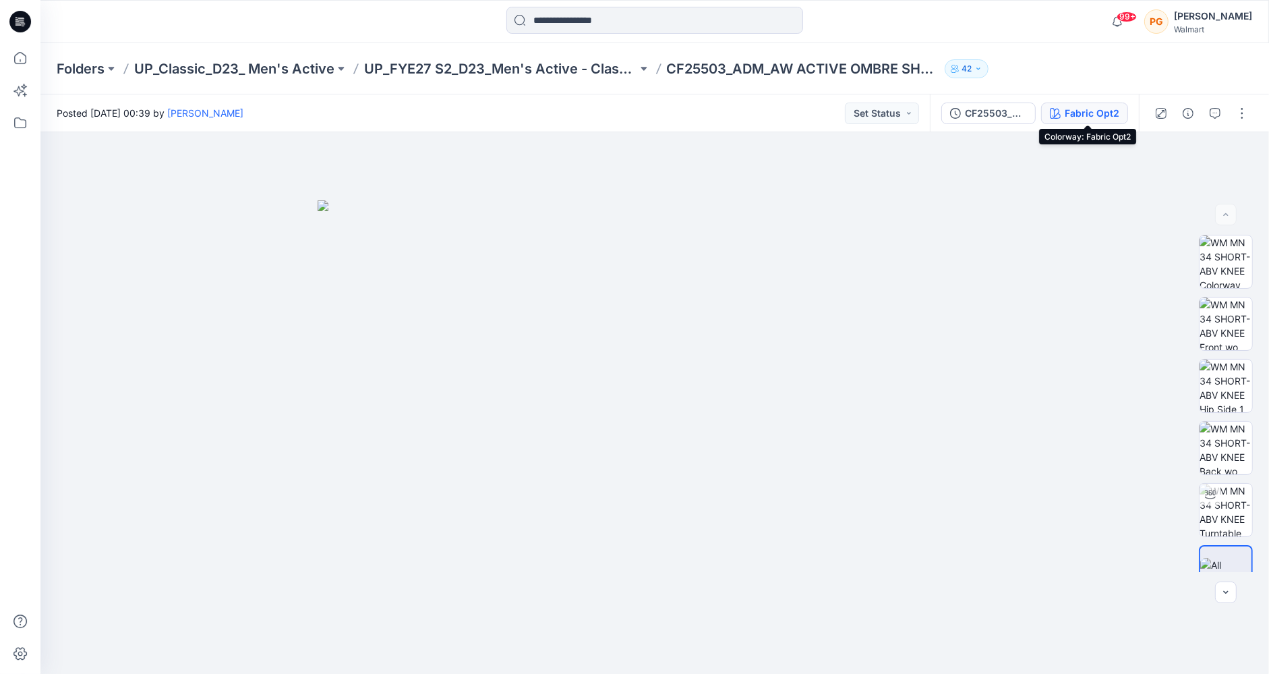
click at [1089, 117] on div "Fabric Opt2" at bounding box center [1092, 113] width 55 height 15
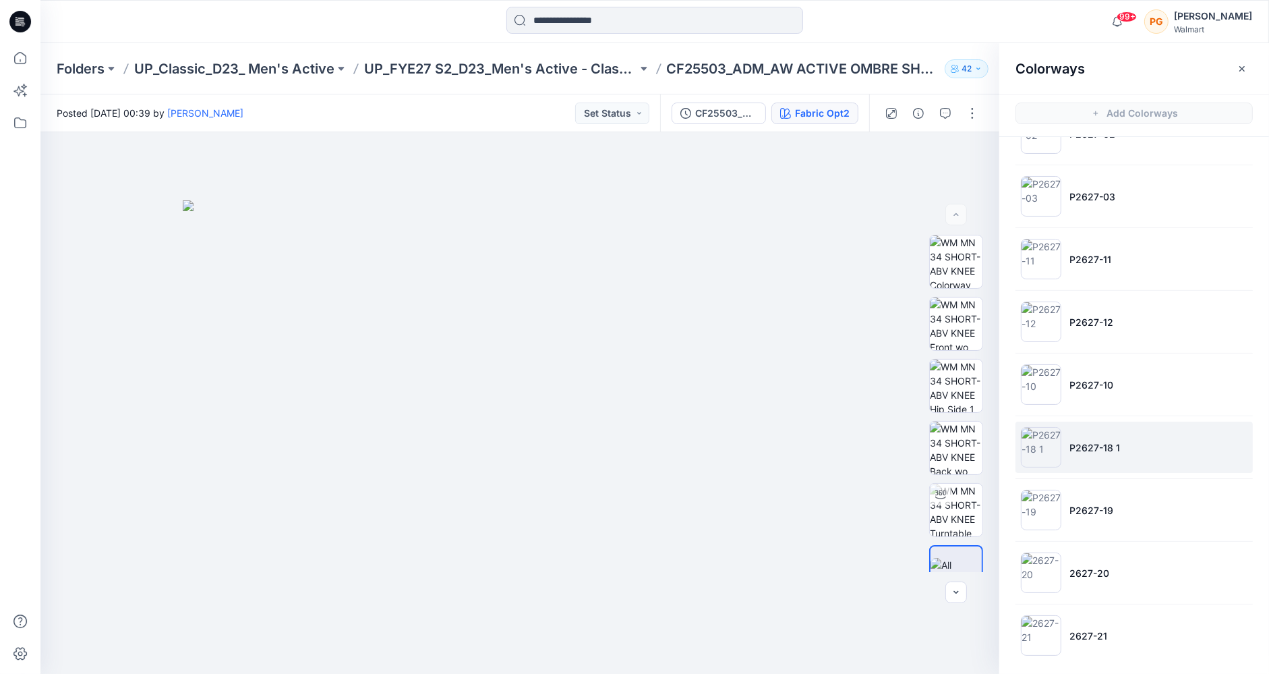
scroll to position [419, 0]
click at [1094, 440] on p "P2627-18 1" at bounding box center [1094, 447] width 51 height 14
click at [966, 156] on icon "button" at bounding box center [969, 155] width 11 height 11
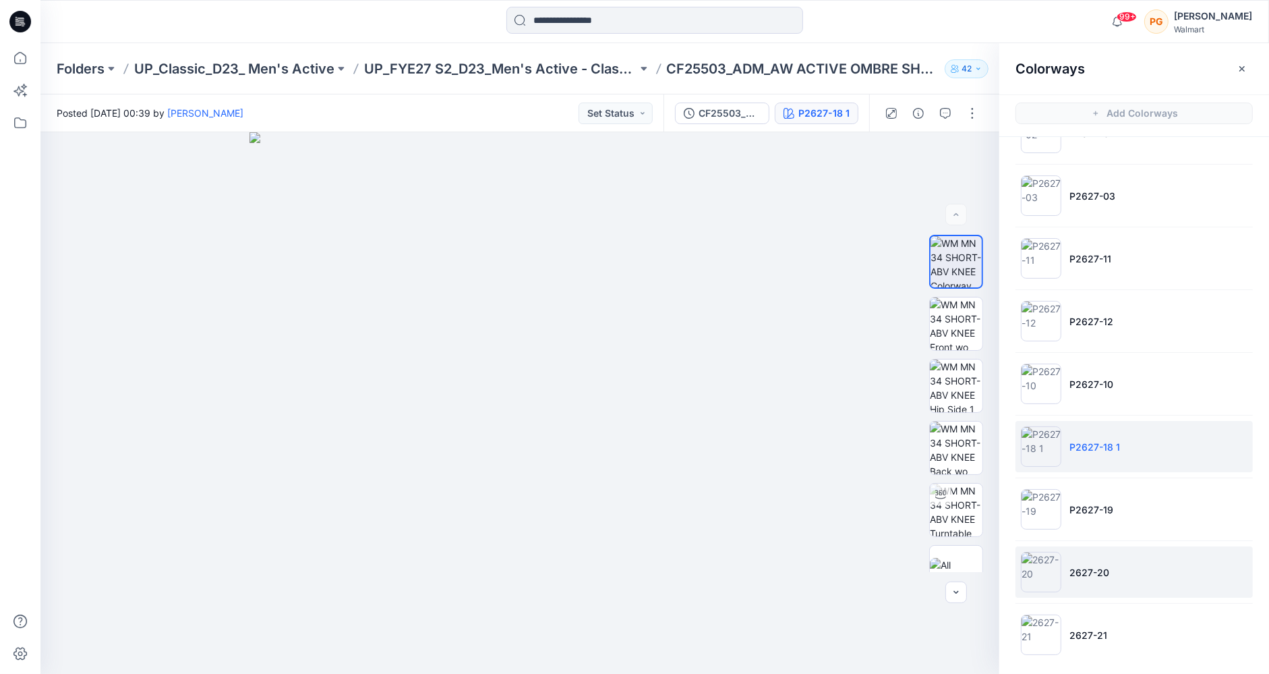
click at [1087, 577] on li "2627-20" at bounding box center [1134, 571] width 237 height 51
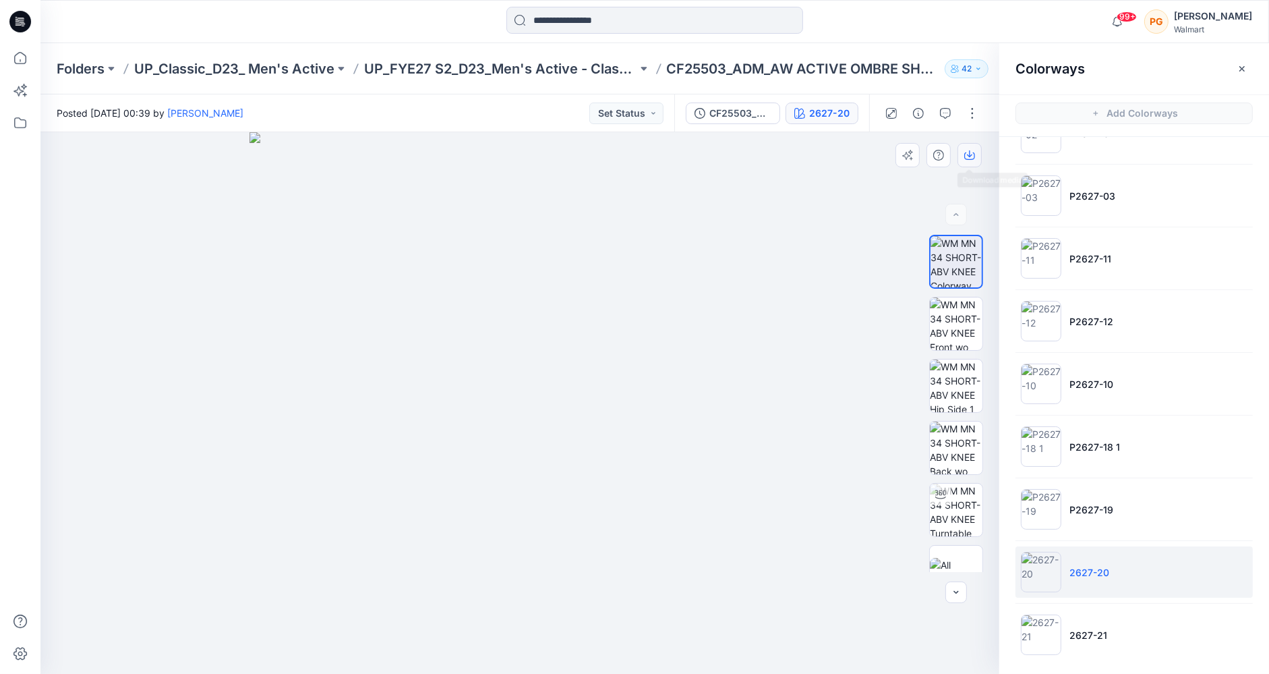
click at [966, 154] on icon "button" at bounding box center [969, 155] width 11 height 11
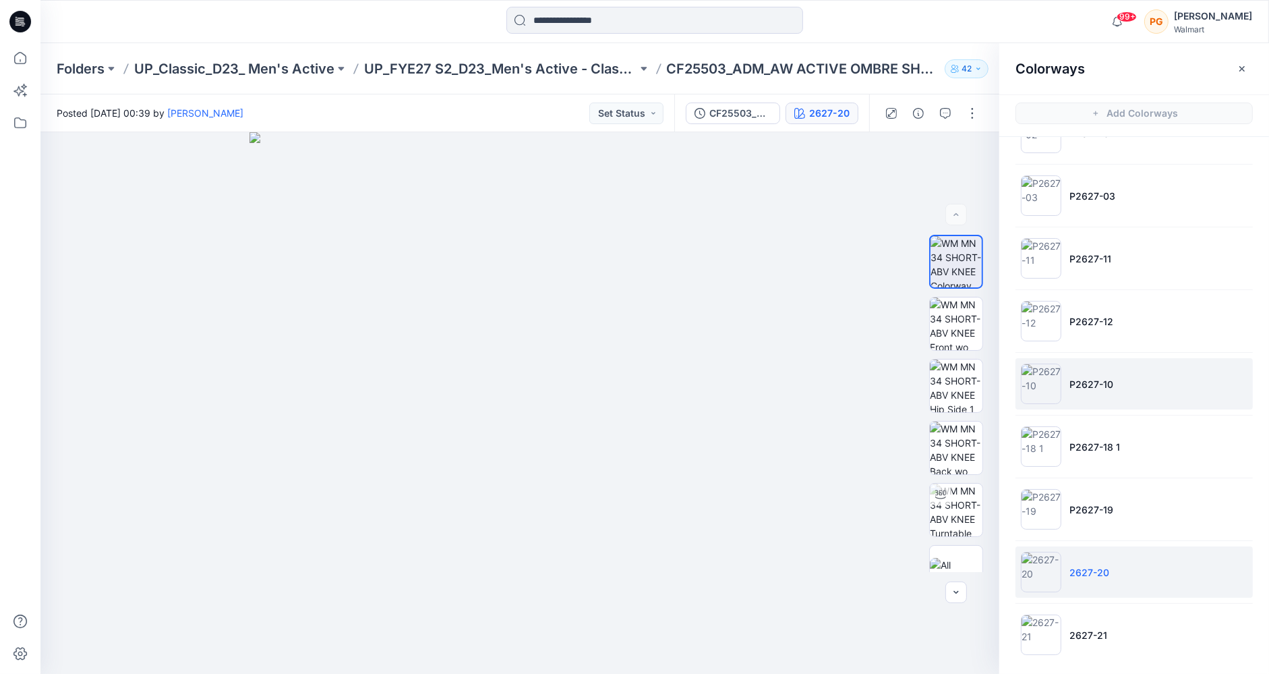
click at [1078, 378] on p "P2627-10" at bounding box center [1091, 384] width 44 height 14
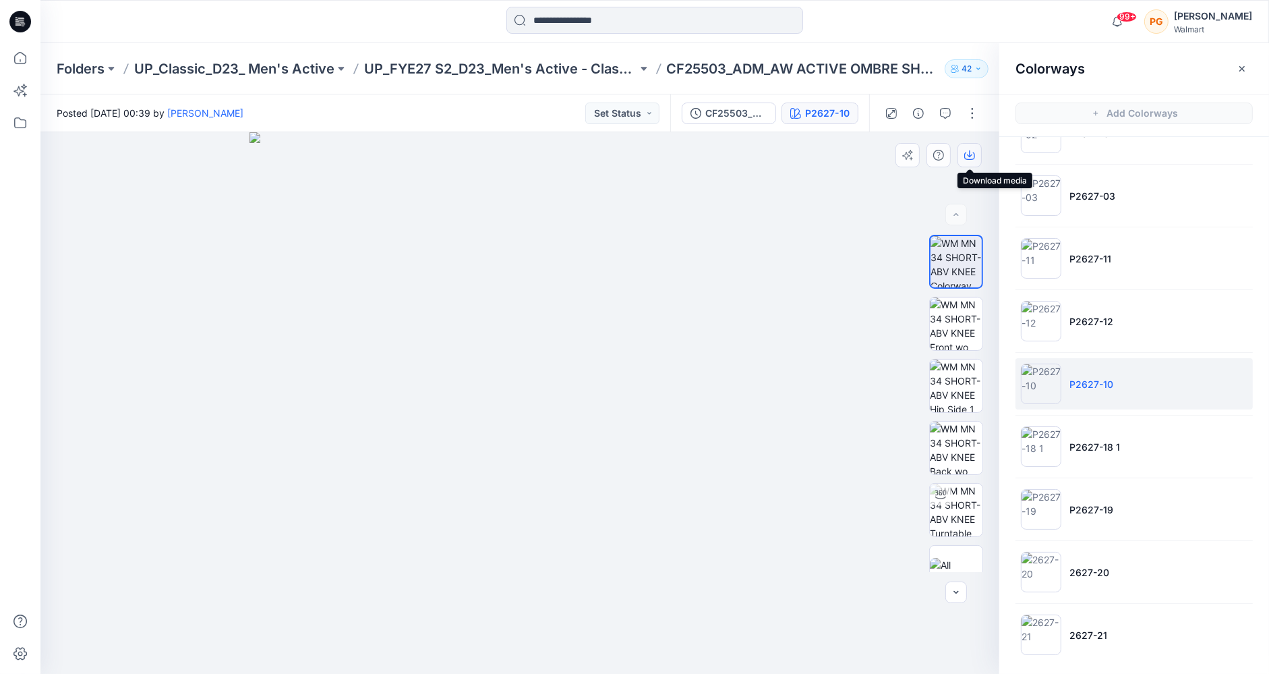
click at [972, 152] on icon "button" at bounding box center [969, 155] width 11 height 11
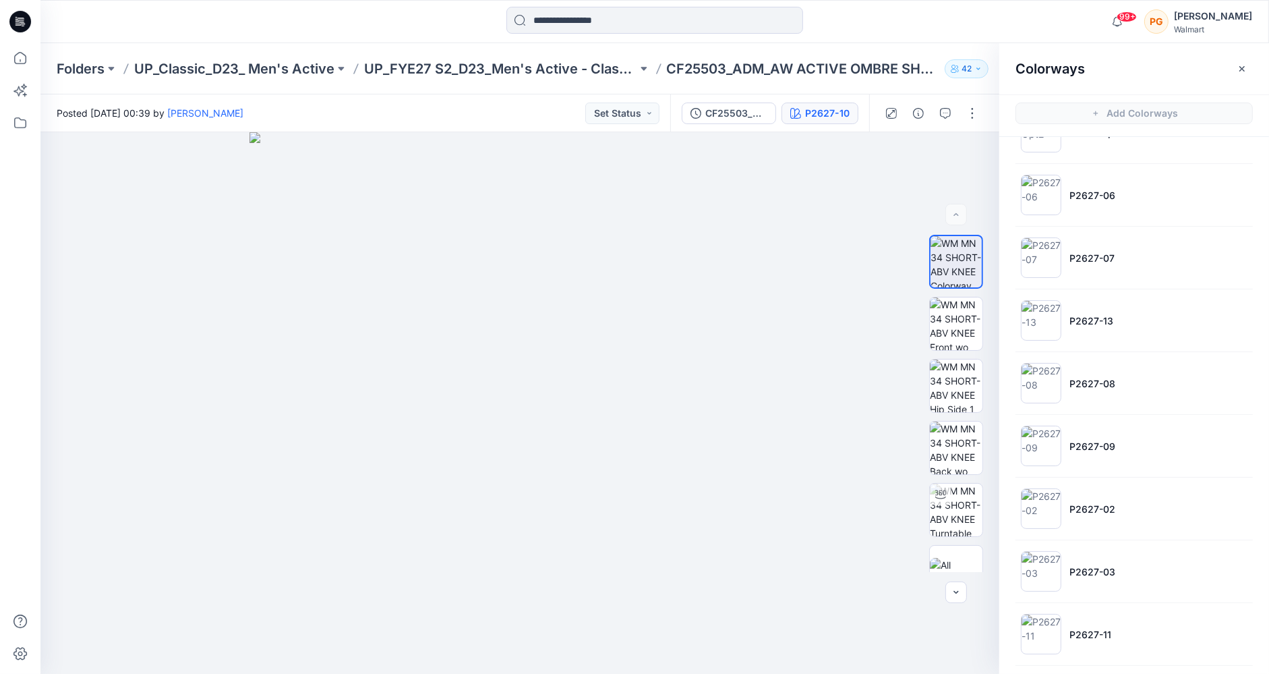
scroll to position [0, 0]
